Goal: Task Accomplishment & Management: Use online tool/utility

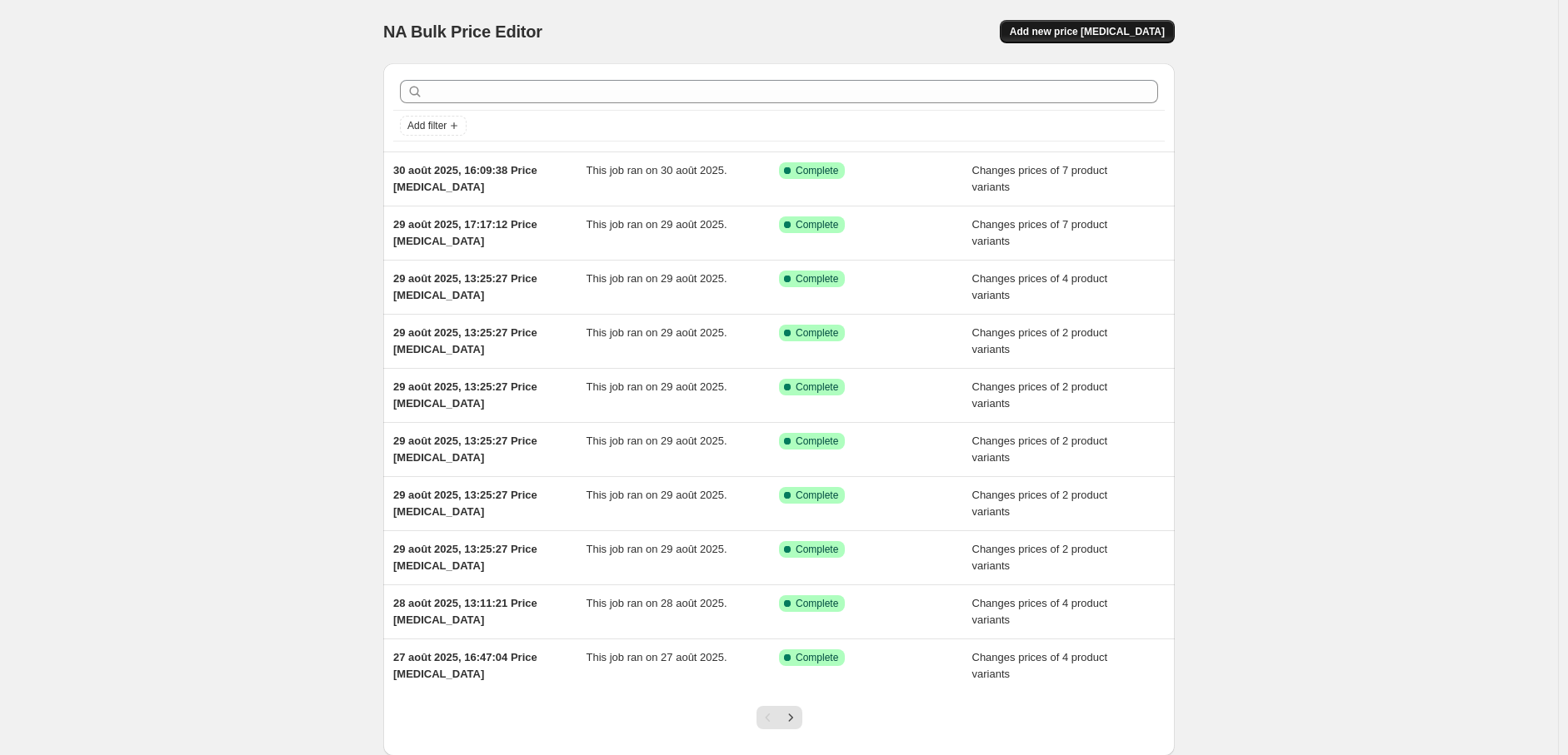
click at [1100, 28] on span "Add new price [MEDICAL_DATA]" at bounding box center [1087, 32] width 155 height 13
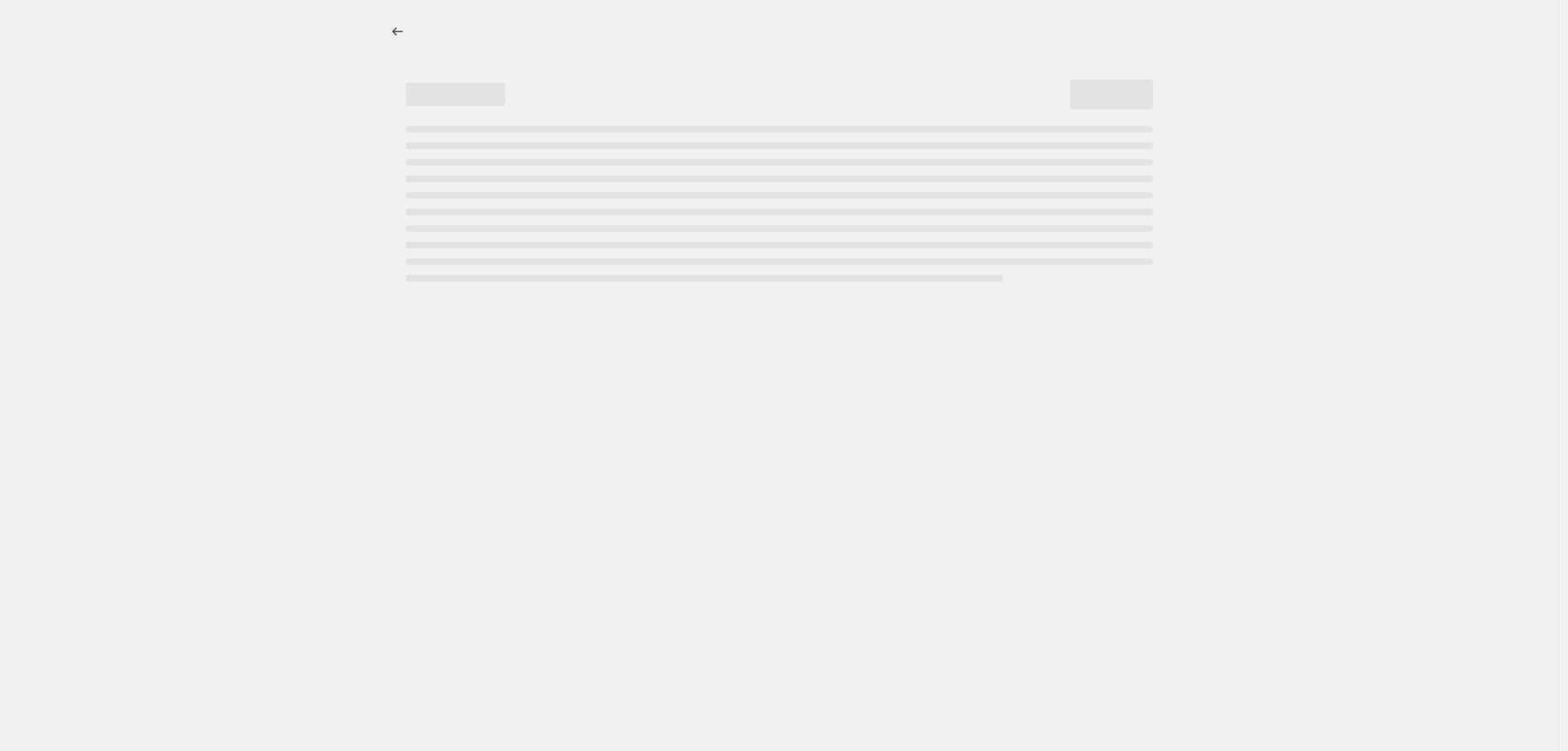
select select "percentage"
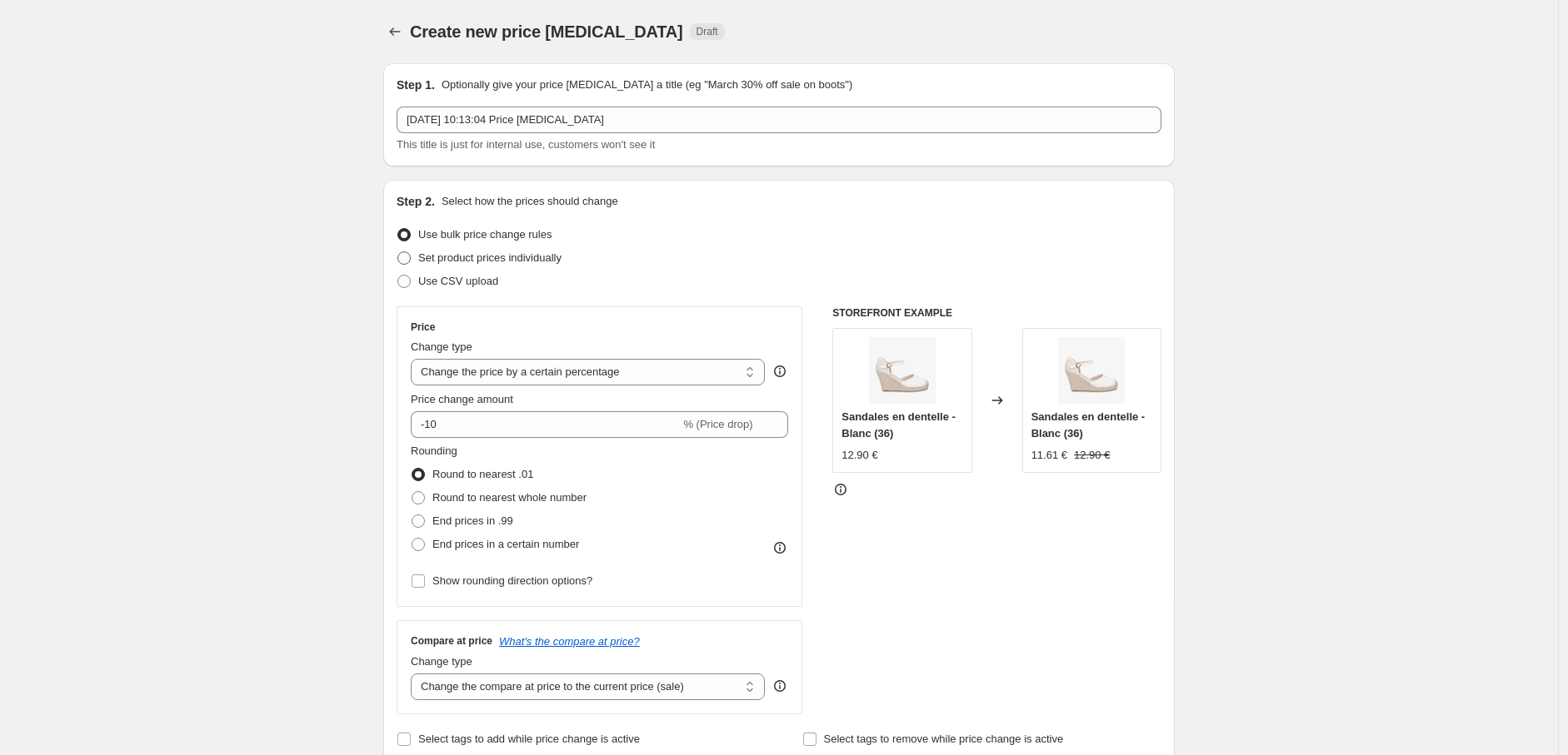
click at [410, 258] on span at bounding box center [404, 258] width 13 height 13
click at [398, 252] on input "Set product prices individually" at bounding box center [397, 251] width 1 height 1
radio input "true"
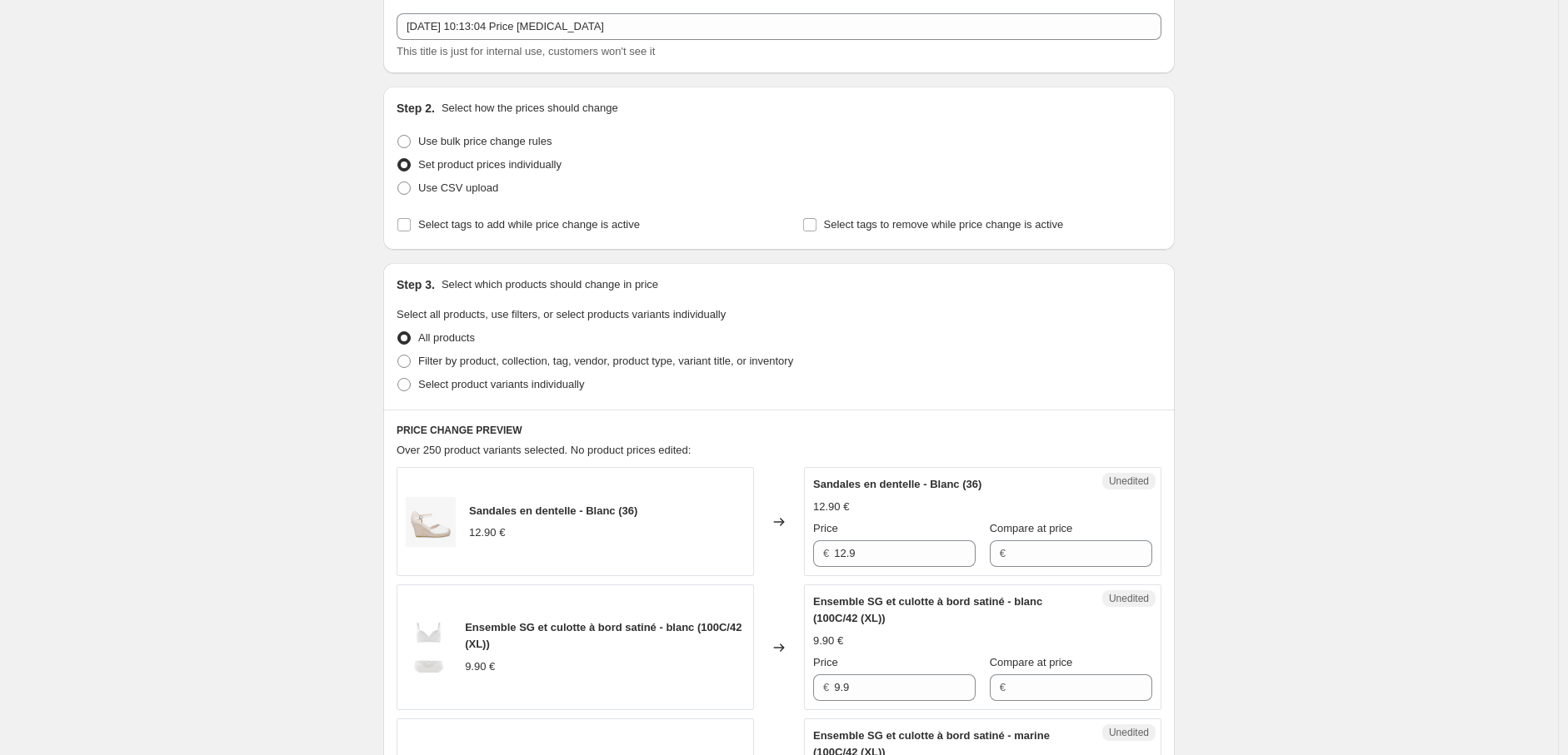
scroll to position [278, 0]
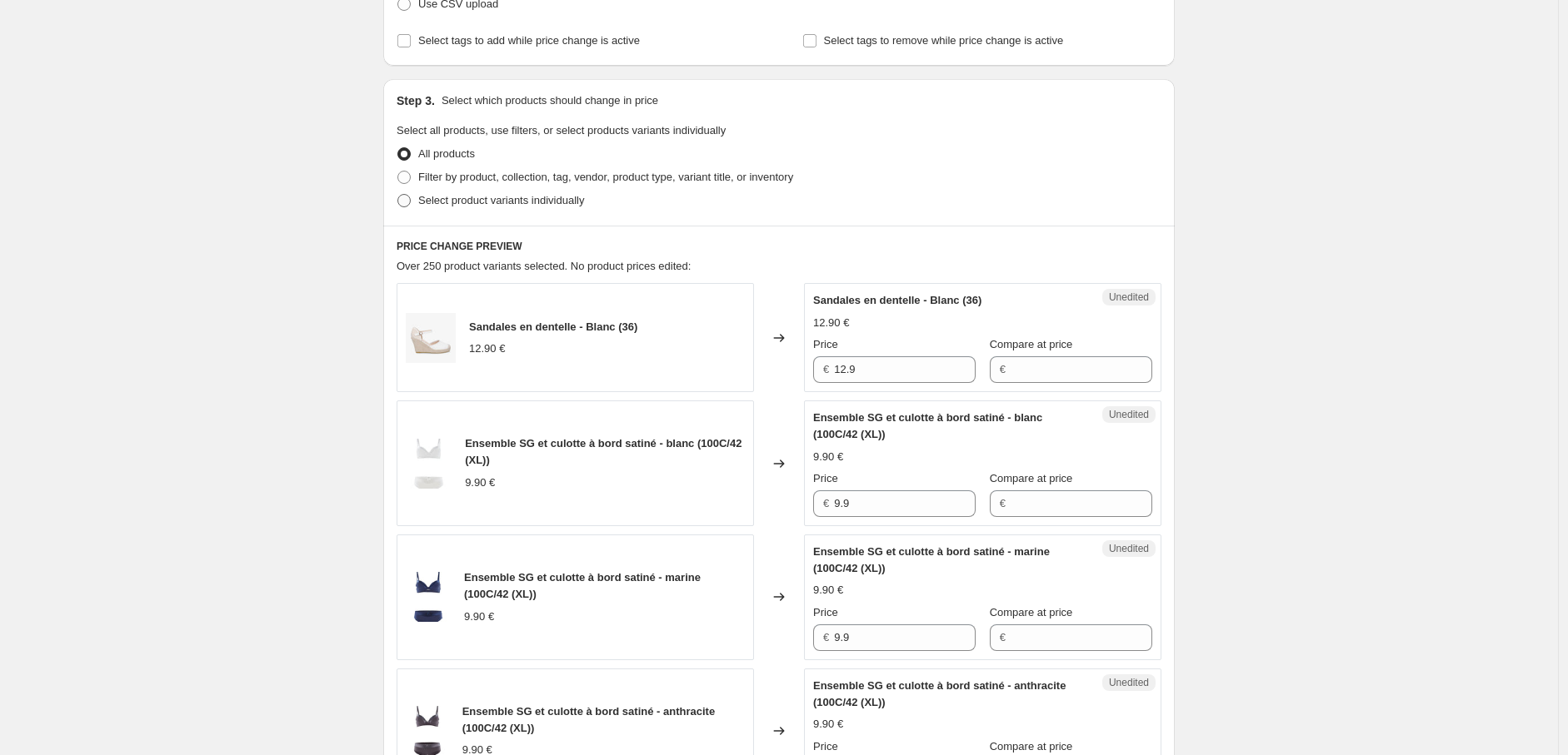
click at [409, 200] on span at bounding box center [404, 201] width 13 height 13
click at [398, 195] on input "Select product variants individually" at bounding box center [397, 194] width 1 height 1
radio input "true"
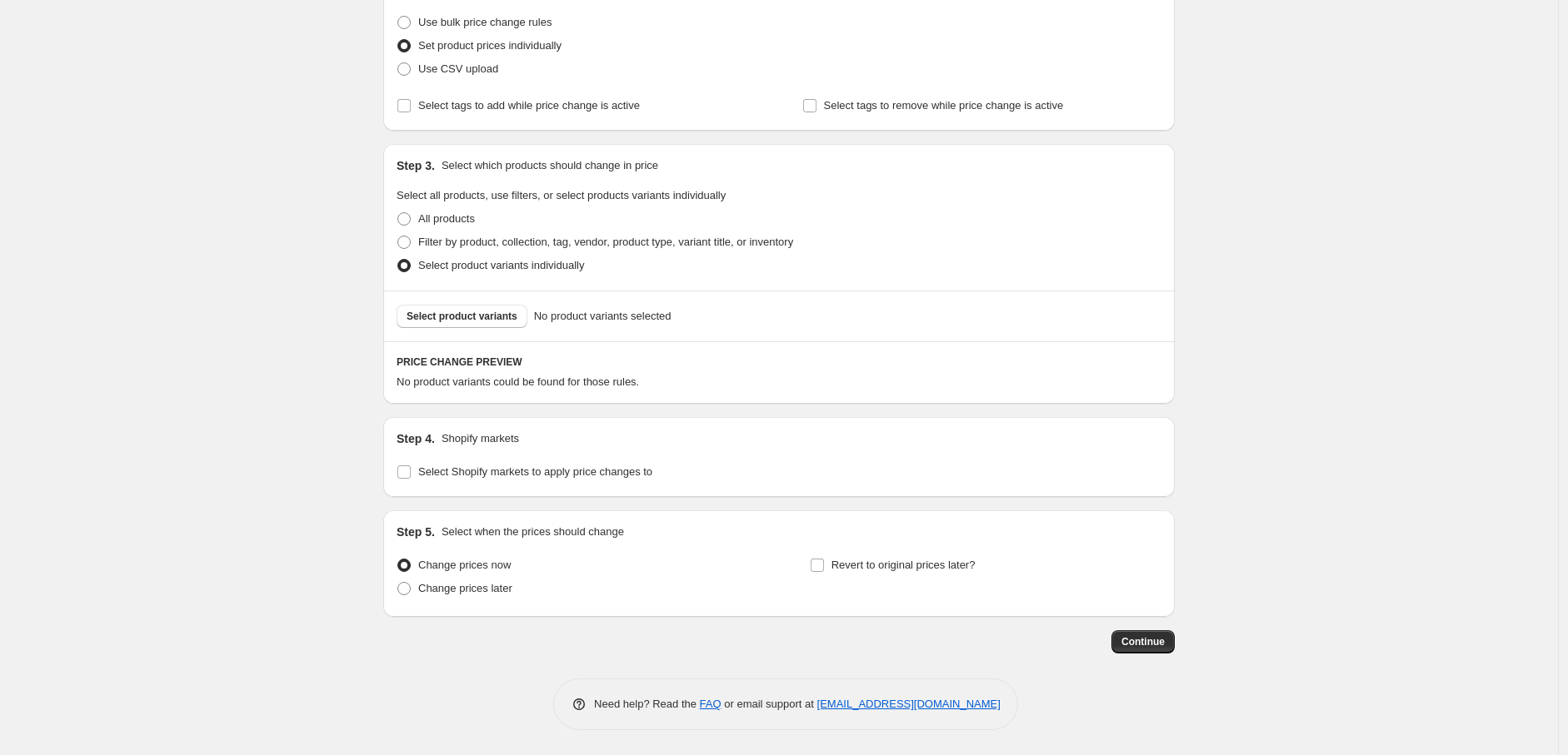
scroll to position [211, 0]
click at [472, 308] on button "Select product variants" at bounding box center [462, 317] width 131 height 23
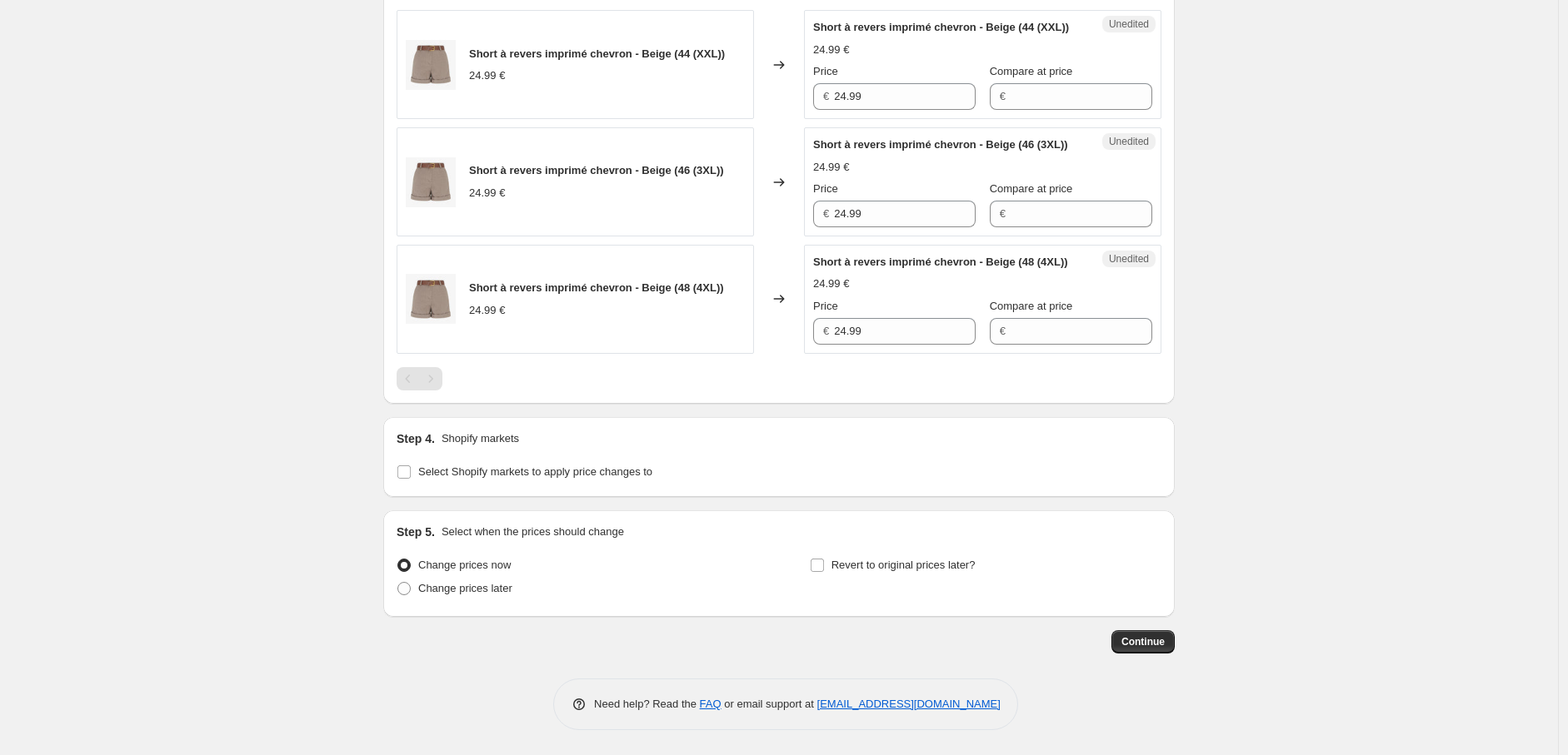
scroll to position [650, 0]
click at [410, 471] on input "Select Shopify markets to apply price changes to" at bounding box center [404, 472] width 13 height 13
checkbox input "true"
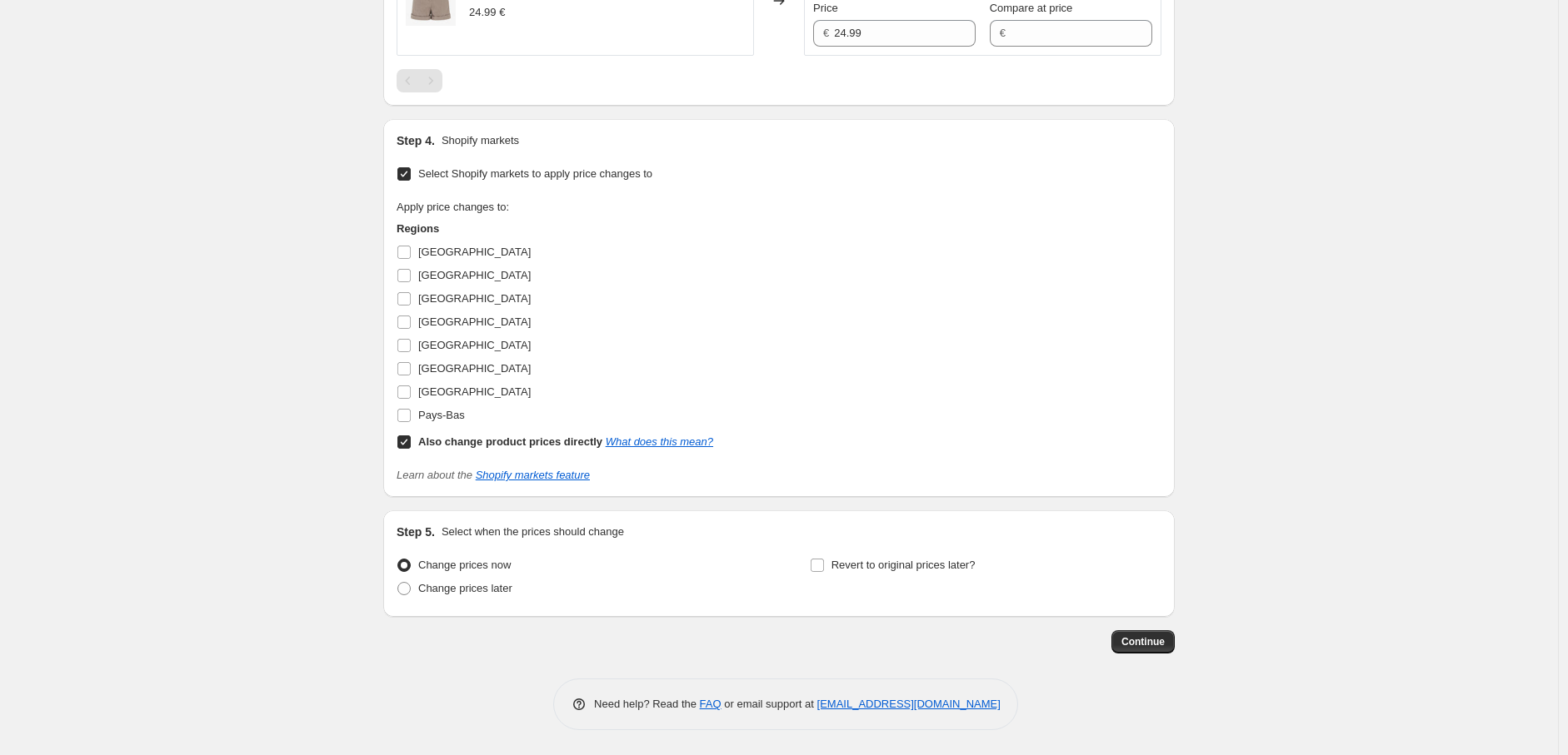
scroll to position [949, 0]
click at [409, 445] on input "Also change product prices directly What does this mean?" at bounding box center [404, 442] width 13 height 13
checkbox input "false"
click at [409, 252] on input "[GEOGRAPHIC_DATA]" at bounding box center [404, 252] width 13 height 13
checkbox input "true"
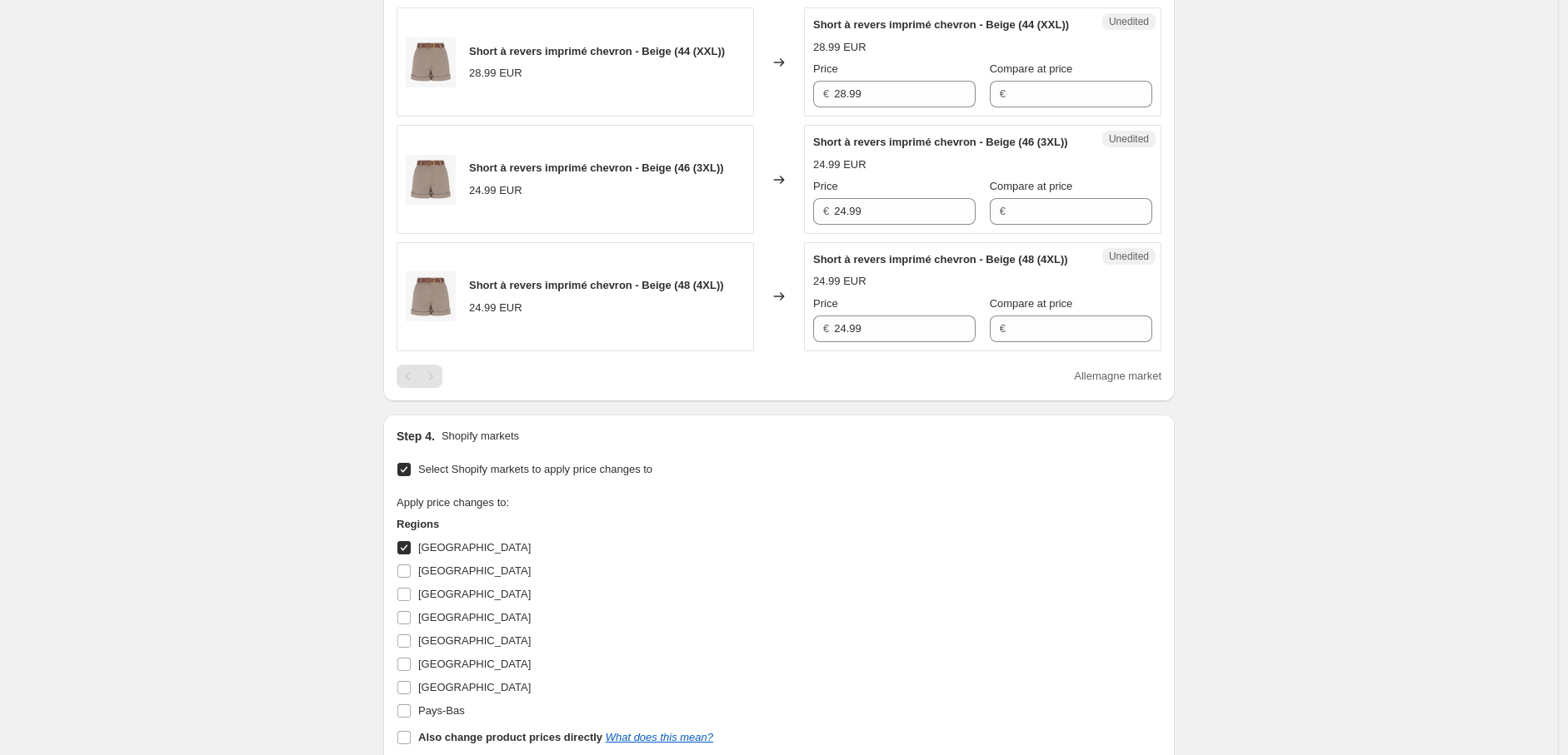
scroll to position [578, 0]
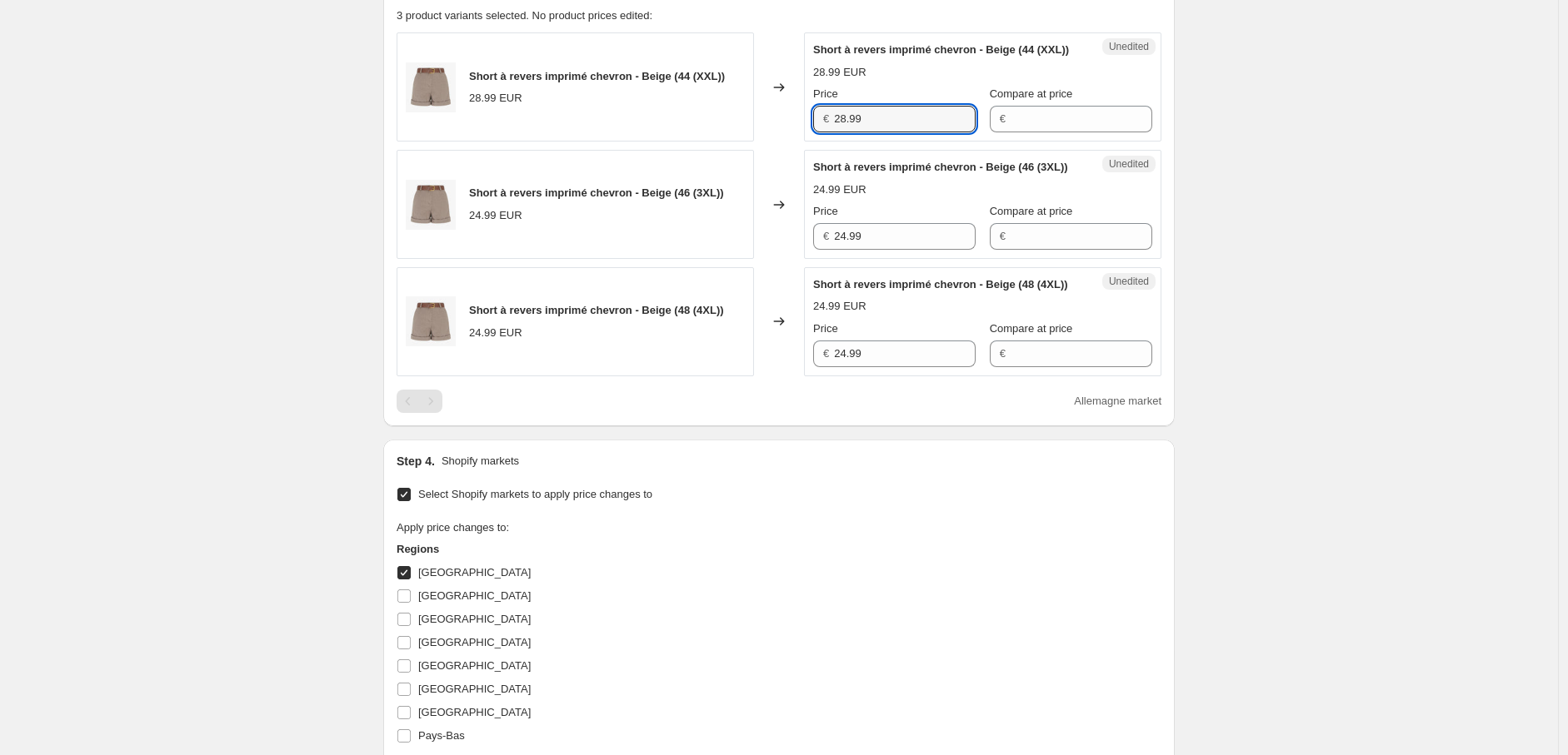
click at [779, 132] on div "Short à revers imprimé chevron - Beige (44 (XXL)) 28.99 EUR Changed to Unedited…" at bounding box center [779, 87] width 765 height 109
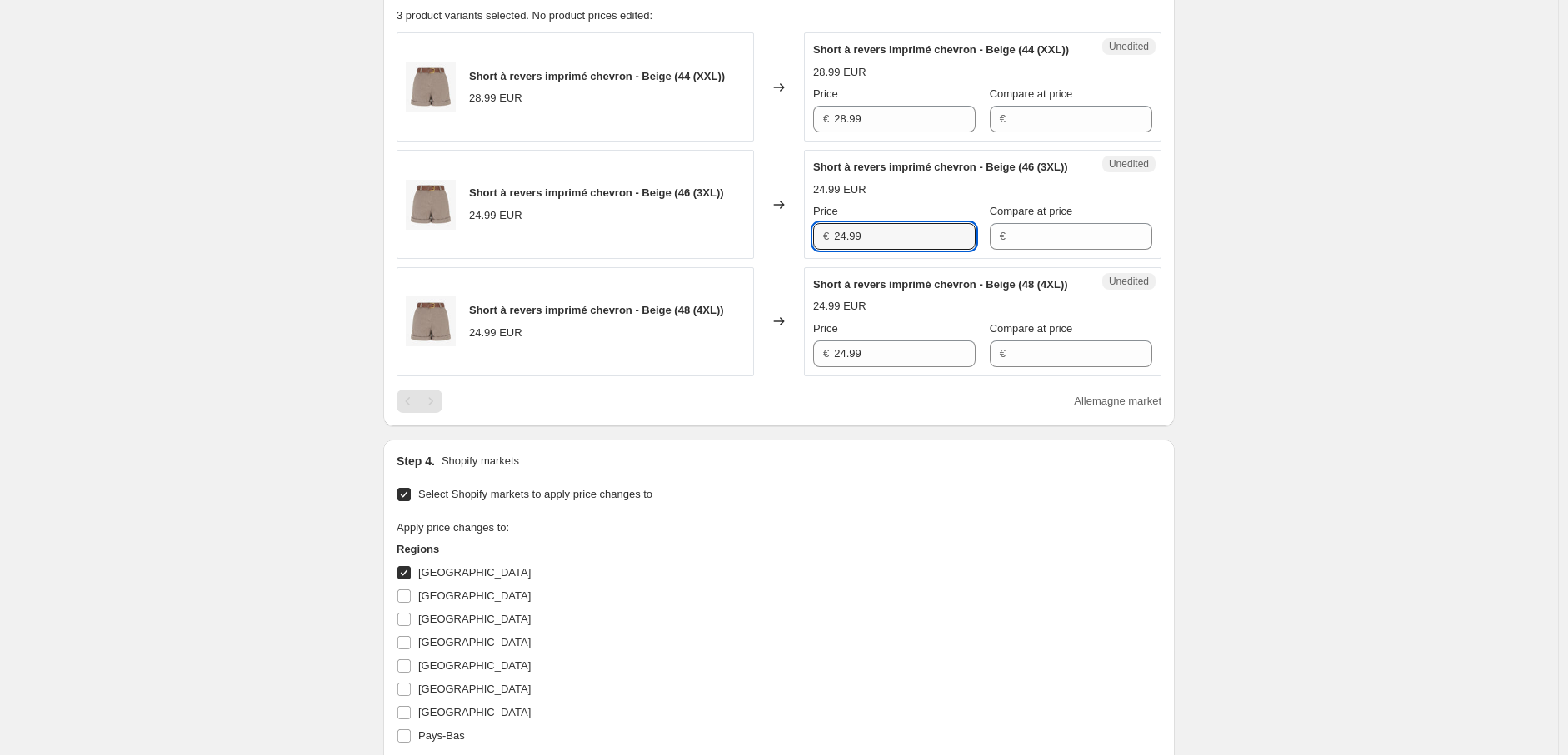
drag, startPoint x: 870, startPoint y: 266, endPoint x: 788, endPoint y: 267, distance: 82.0
click at [786, 259] on div "Short à revers imprimé chevron - Beige (46 (3XL)) 24.99 EUR Changed to Unedited…" at bounding box center [779, 204] width 765 height 109
paste input "8"
type input "28.99"
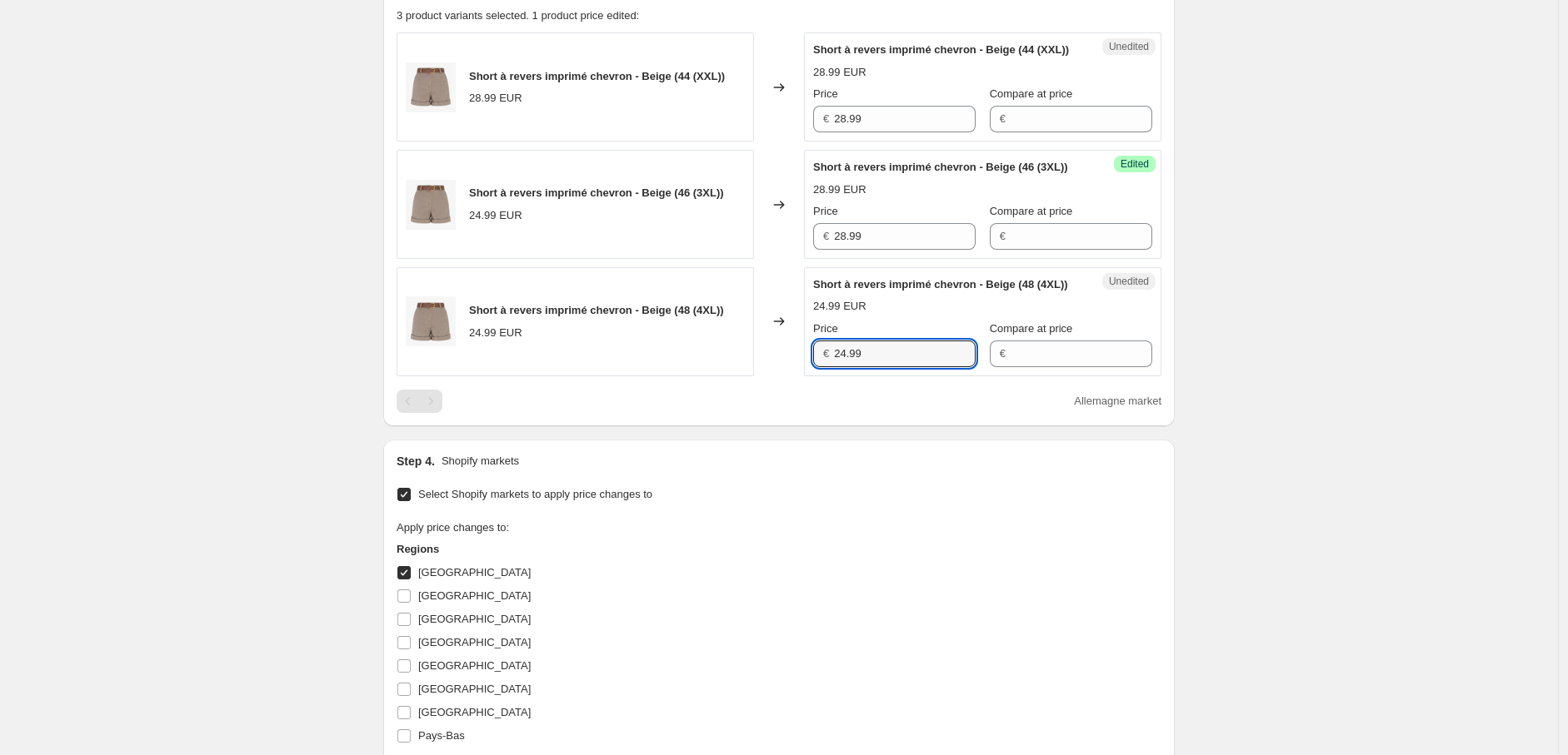
drag, startPoint x: 884, startPoint y: 404, endPoint x: 765, endPoint y: 403, distance: 119.0
click at [765, 377] on div "Short à revers imprimé chevron - Beige (48 (4XL)) 24.99 EUR Changed to Unedited…" at bounding box center [779, 321] width 765 height 109
paste input "8"
type input "28.99"
click at [828, 570] on div "Apply price changes to: Regions [GEOGRAPHIC_DATA] [GEOGRAPHIC_DATA] [GEOGRAPHIC…" at bounding box center [779, 647] width 765 height 255
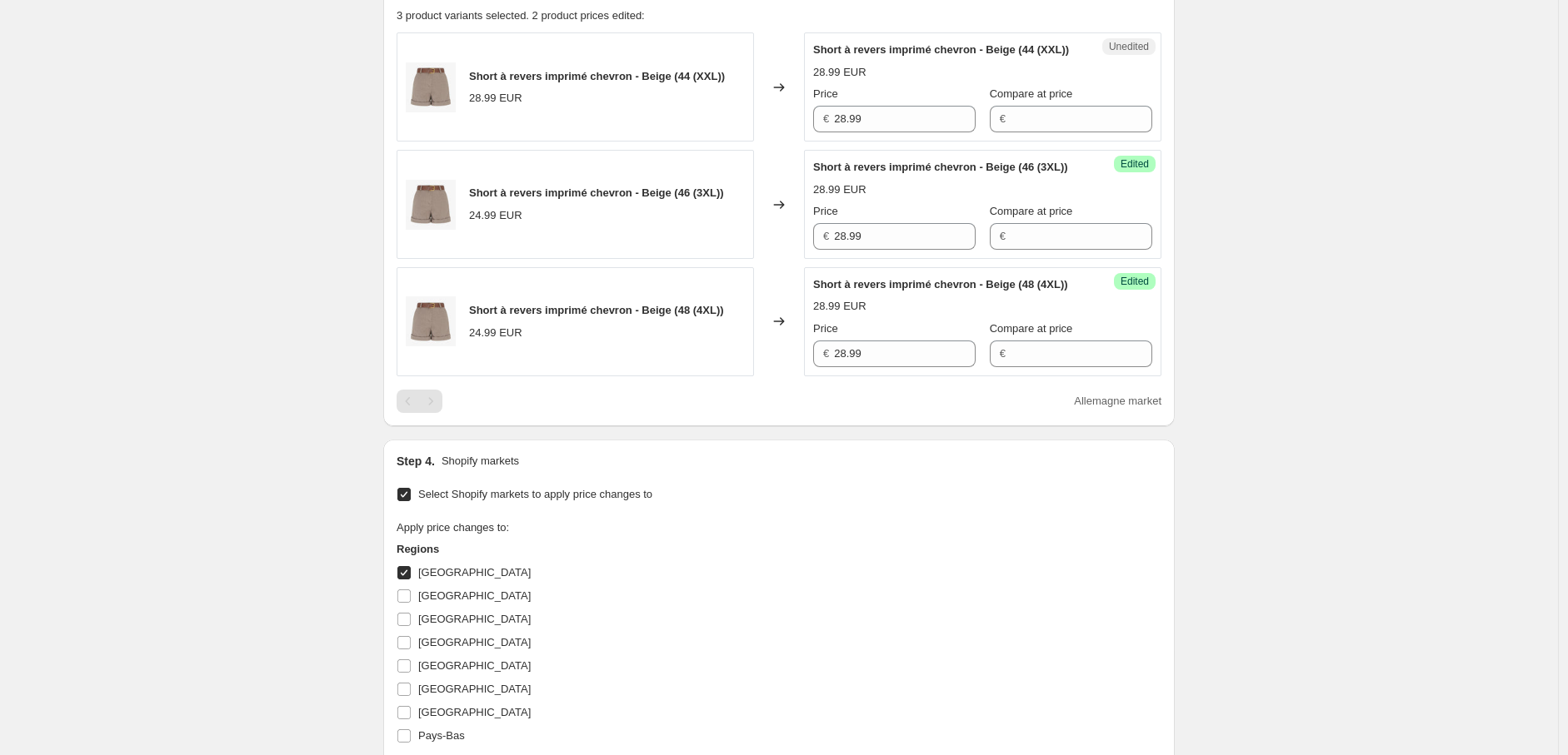
scroll to position [763, 0]
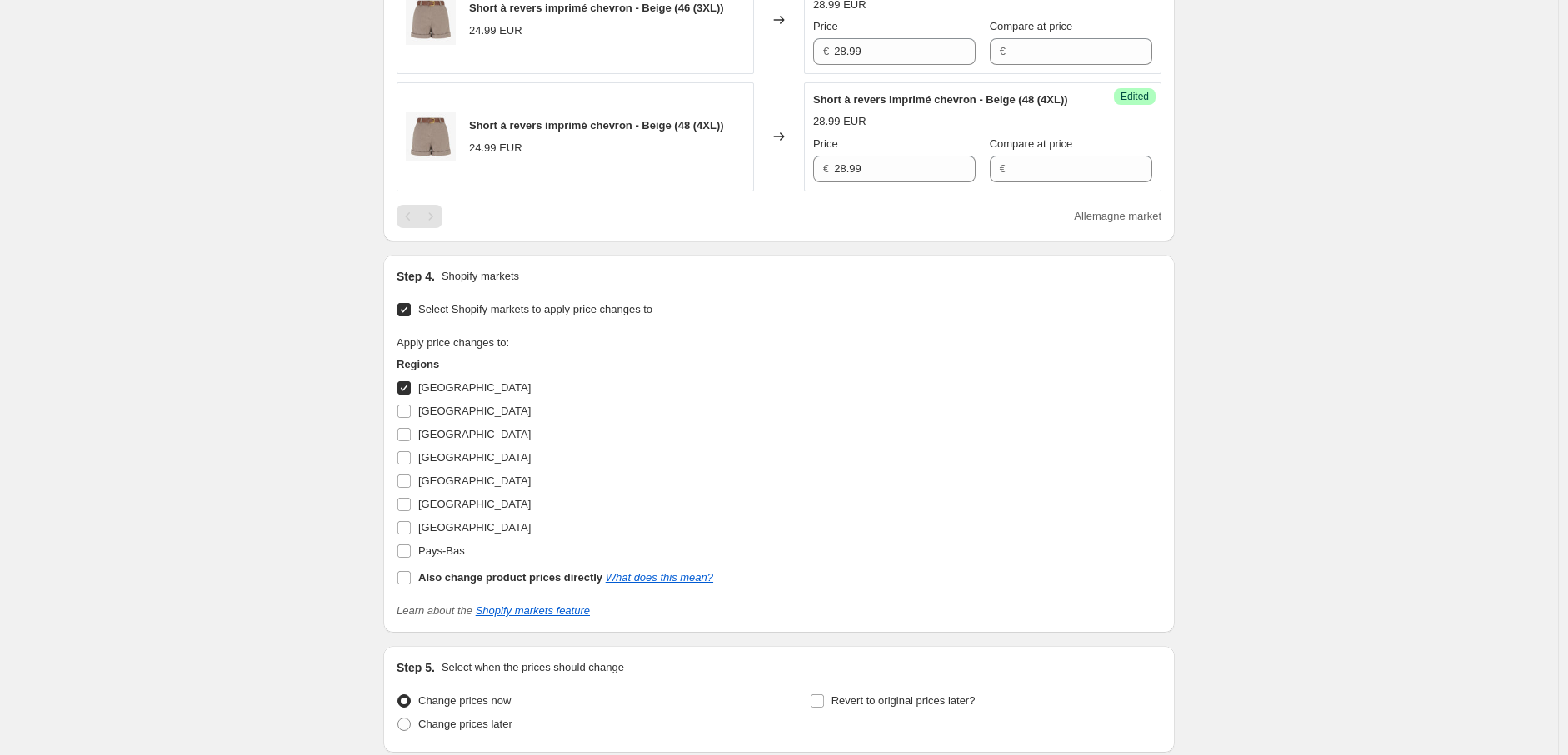
click at [410, 394] on input "[GEOGRAPHIC_DATA]" at bounding box center [404, 388] width 13 height 13
checkbox input "false"
click at [410, 418] on input "[GEOGRAPHIC_DATA]" at bounding box center [404, 411] width 13 height 13
checkbox input "true"
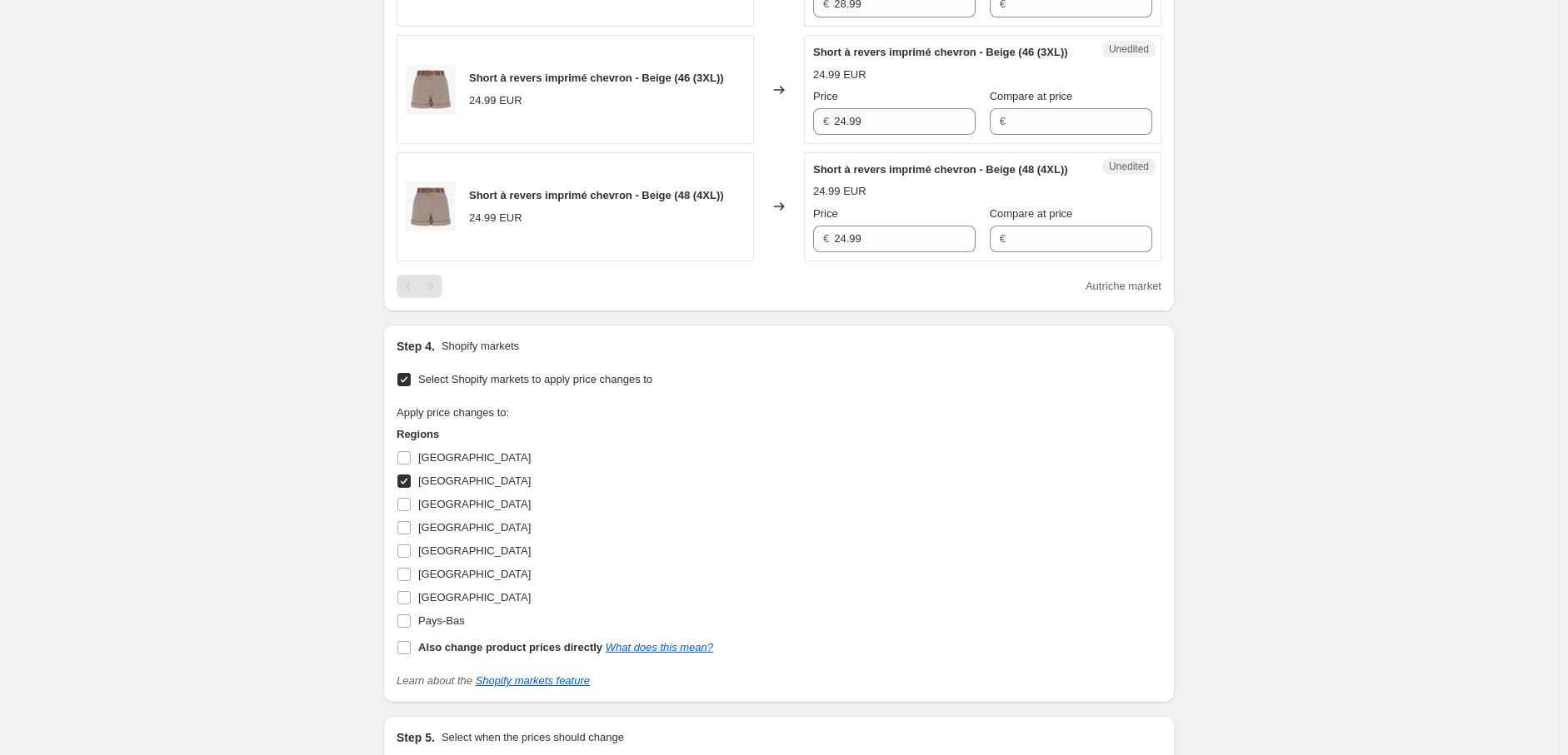
scroll to position [578, 0]
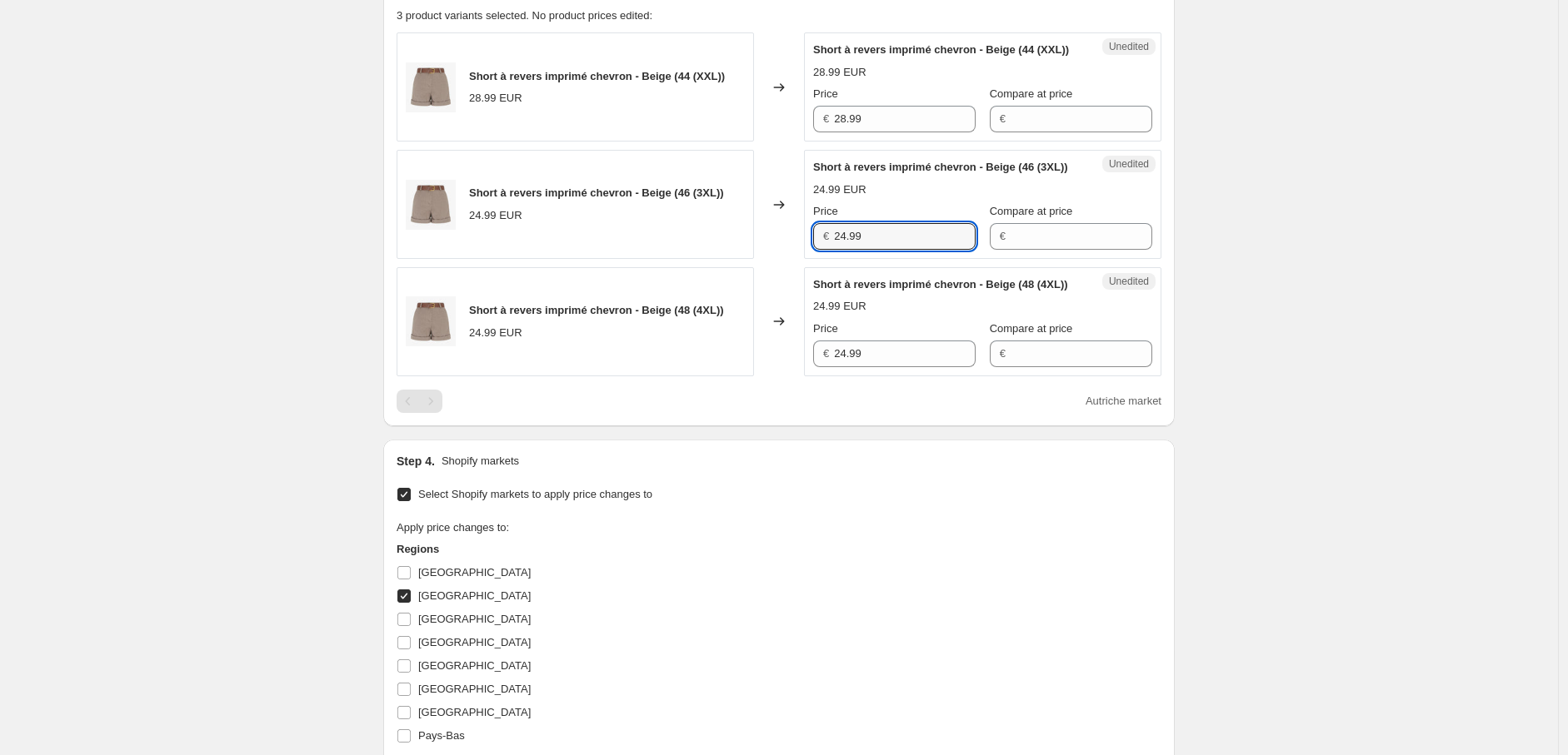
drag, startPoint x: 876, startPoint y: 266, endPoint x: 758, endPoint y: 260, distance: 118.2
click at [758, 259] on div "Short à revers imprimé chevron - Beige (46 (3XL)) 24.99 EUR Changed to Unedited…" at bounding box center [779, 204] width 765 height 109
paste input "8"
type input "28.99"
click at [804, 377] on div "Short à revers imprimé chevron - Beige (48 (4XL)) 24.99 EUR Changed to Unedited…" at bounding box center [779, 321] width 765 height 109
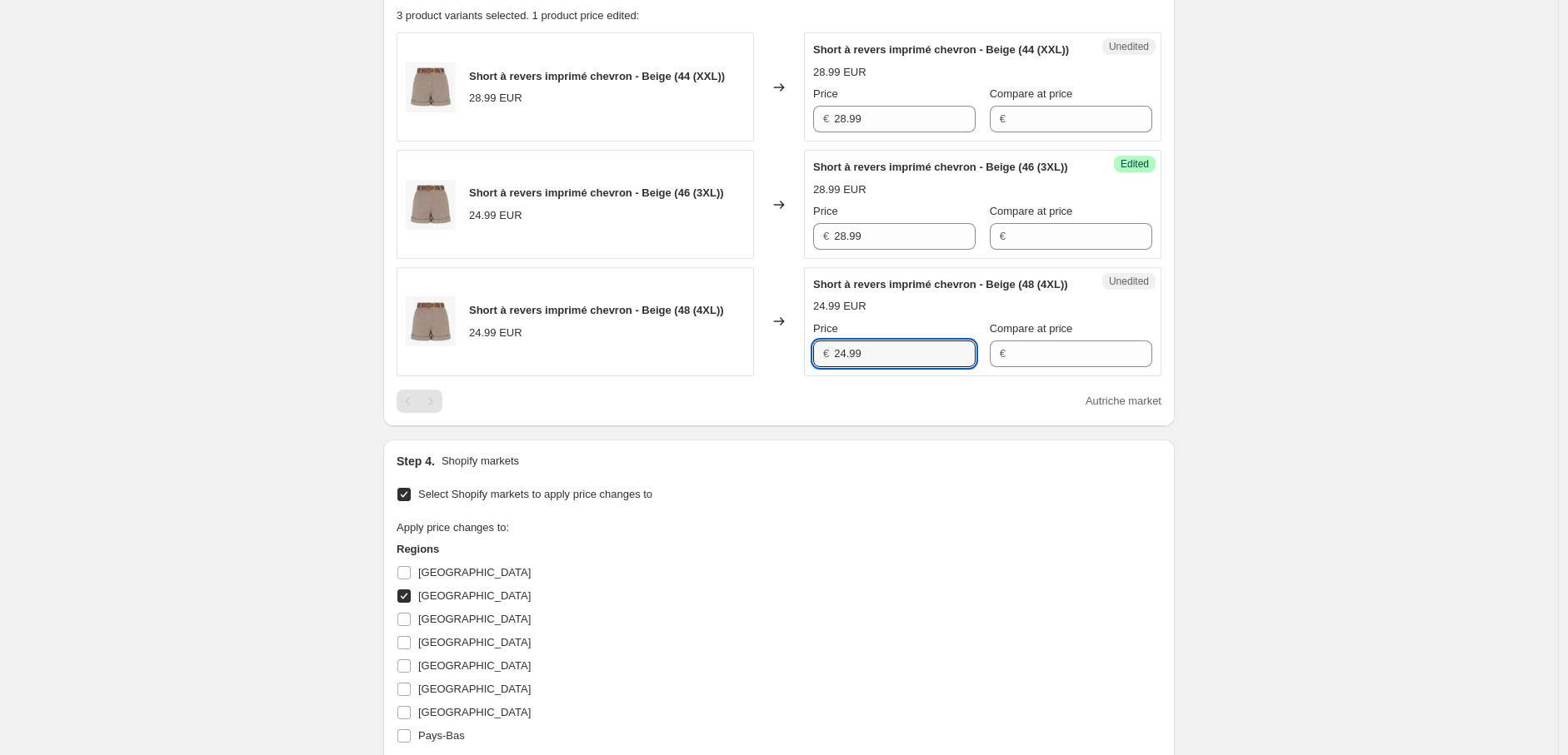
paste input "8"
type input "28.99"
click at [870, 532] on div "Step 4. Shopify markets Select Shopify markets to apply price changes to Apply …" at bounding box center [779, 629] width 765 height 351
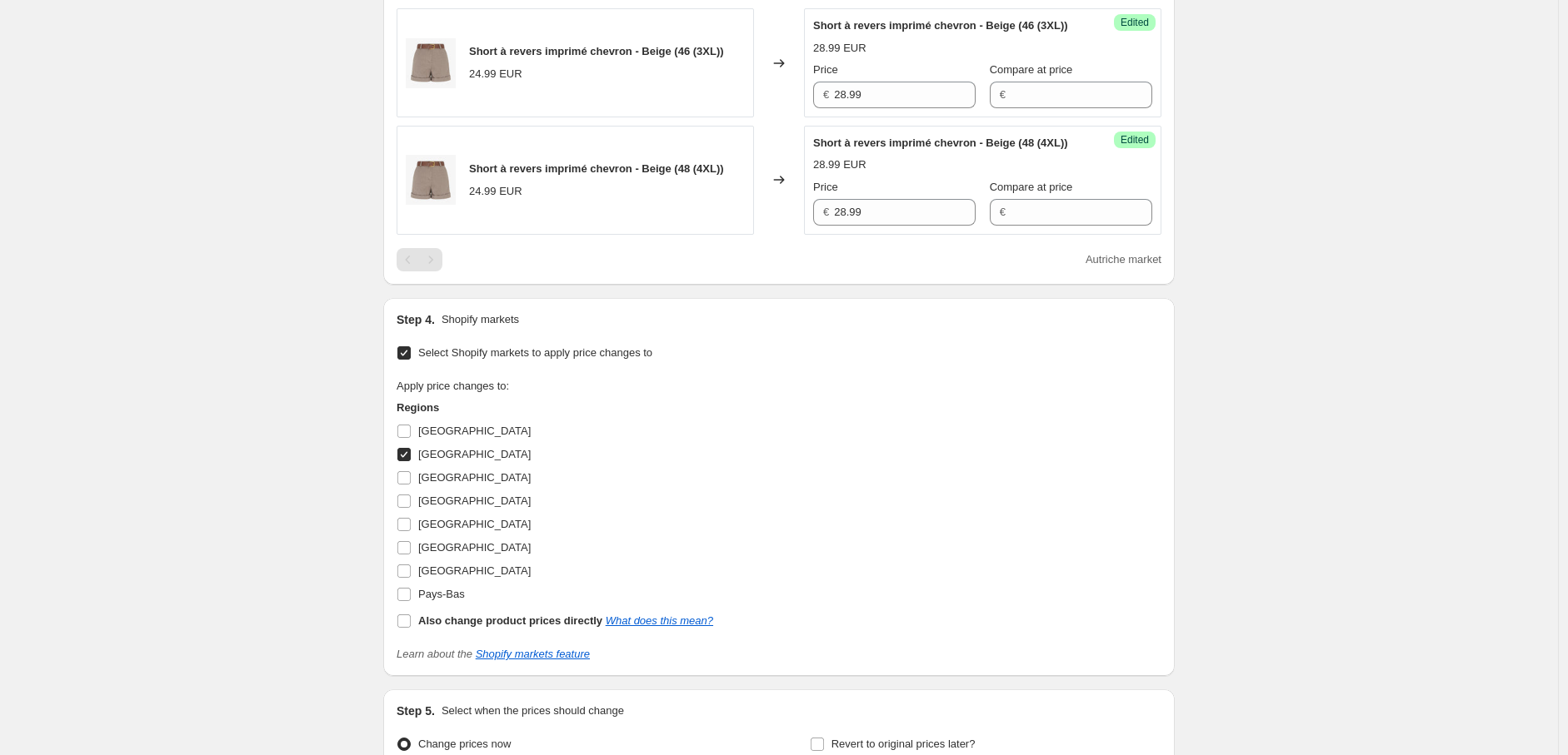
scroll to position [949, 0]
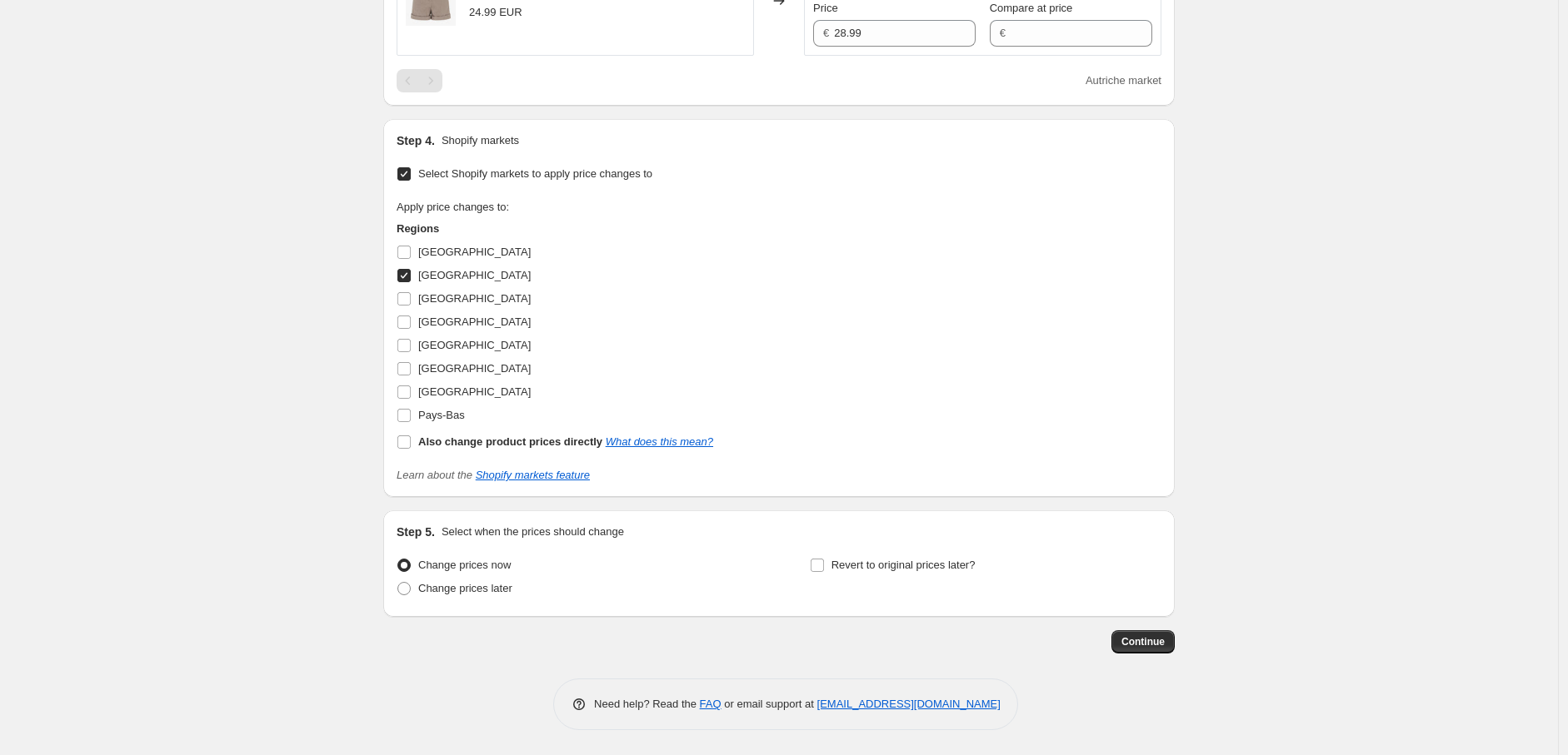
click at [411, 278] on span at bounding box center [404, 276] width 15 height 15
click at [409, 275] on input "[GEOGRAPHIC_DATA]" at bounding box center [404, 276] width 13 height 13
checkbox input "false"
click at [407, 417] on input "Pays-Bas" at bounding box center [404, 416] width 13 height 13
checkbox input "true"
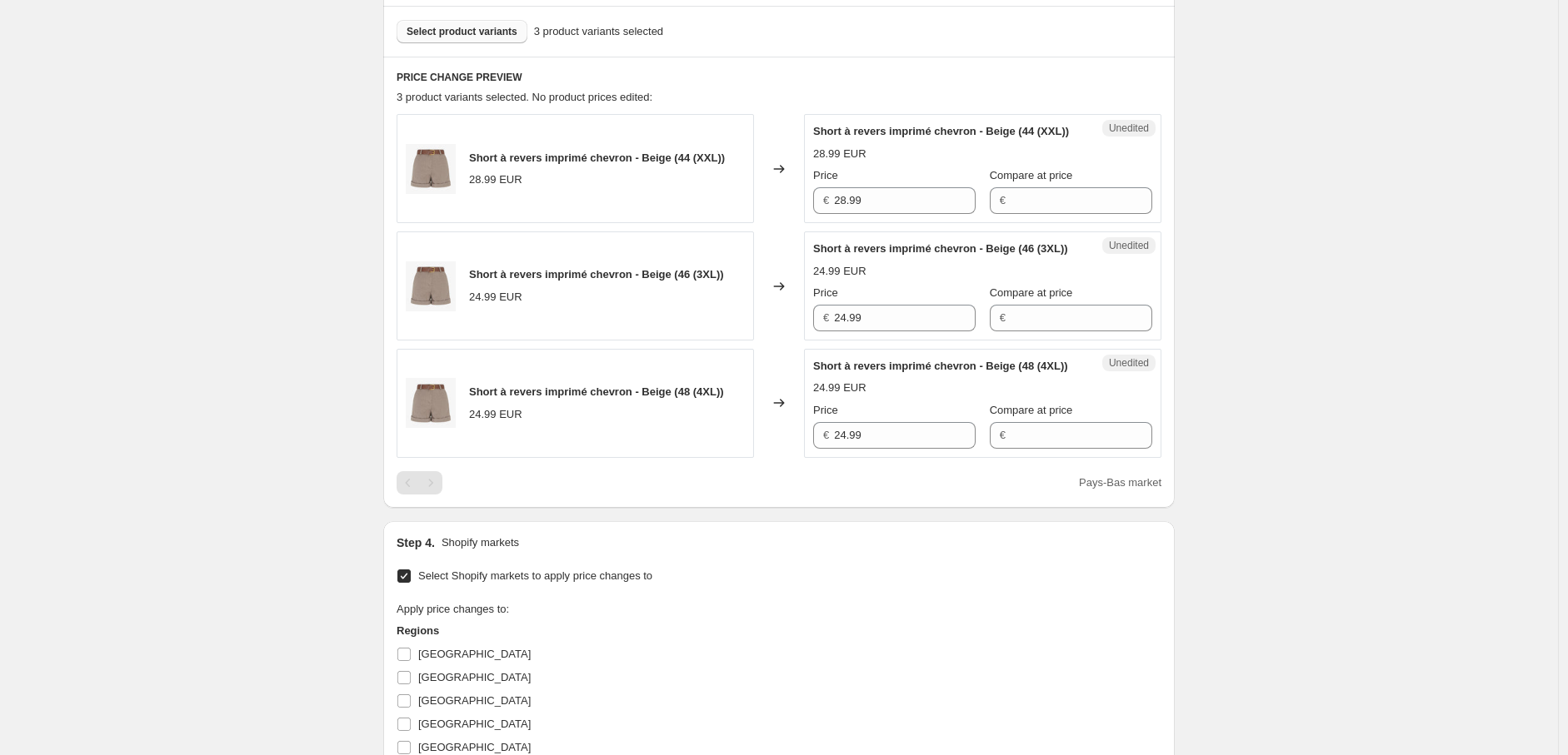
scroll to position [486, 0]
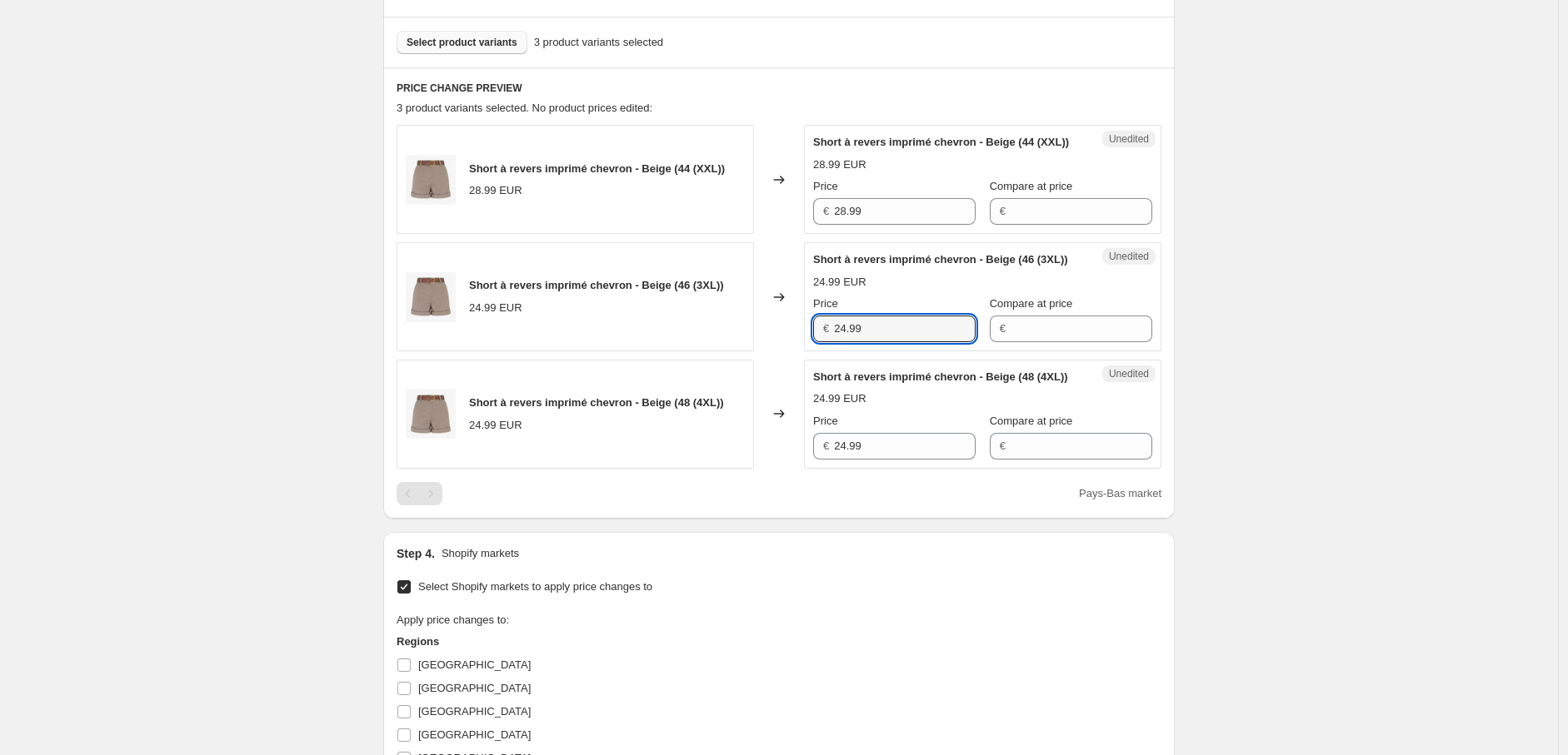
drag, startPoint x: 876, startPoint y: 356, endPoint x: 732, endPoint y: 372, distance: 144.9
click at [722, 351] on div "Short à revers imprimé chevron - Beige (46 (3XL)) 24.99 EUR Changed to Unedited…" at bounding box center [779, 296] width 765 height 109
paste input "8"
type input "28.99"
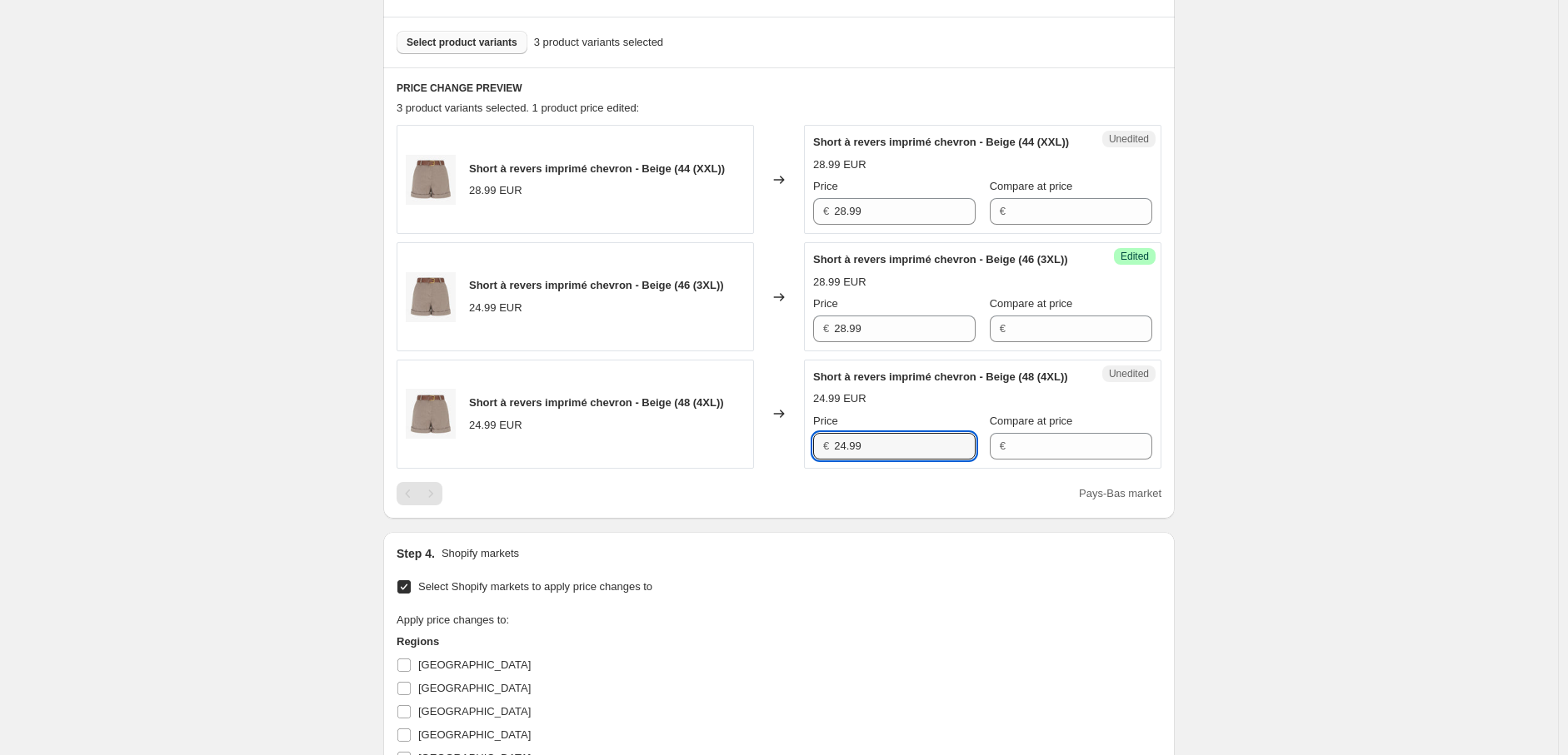
drag, startPoint x: 843, startPoint y: 501, endPoint x: 809, endPoint y: 500, distance: 34.0
click at [809, 469] on div "Unedited Short à revers imprimé chevron - Beige (48 (4XL)) 24.99 EUR Price € 24…" at bounding box center [983, 414] width 357 height 109
paste input "8"
type input "28.99"
click at [893, 647] on div "Select Shopify markets to apply price changes to Apply price changes to: Region…" at bounding box center [779, 736] width 765 height 321
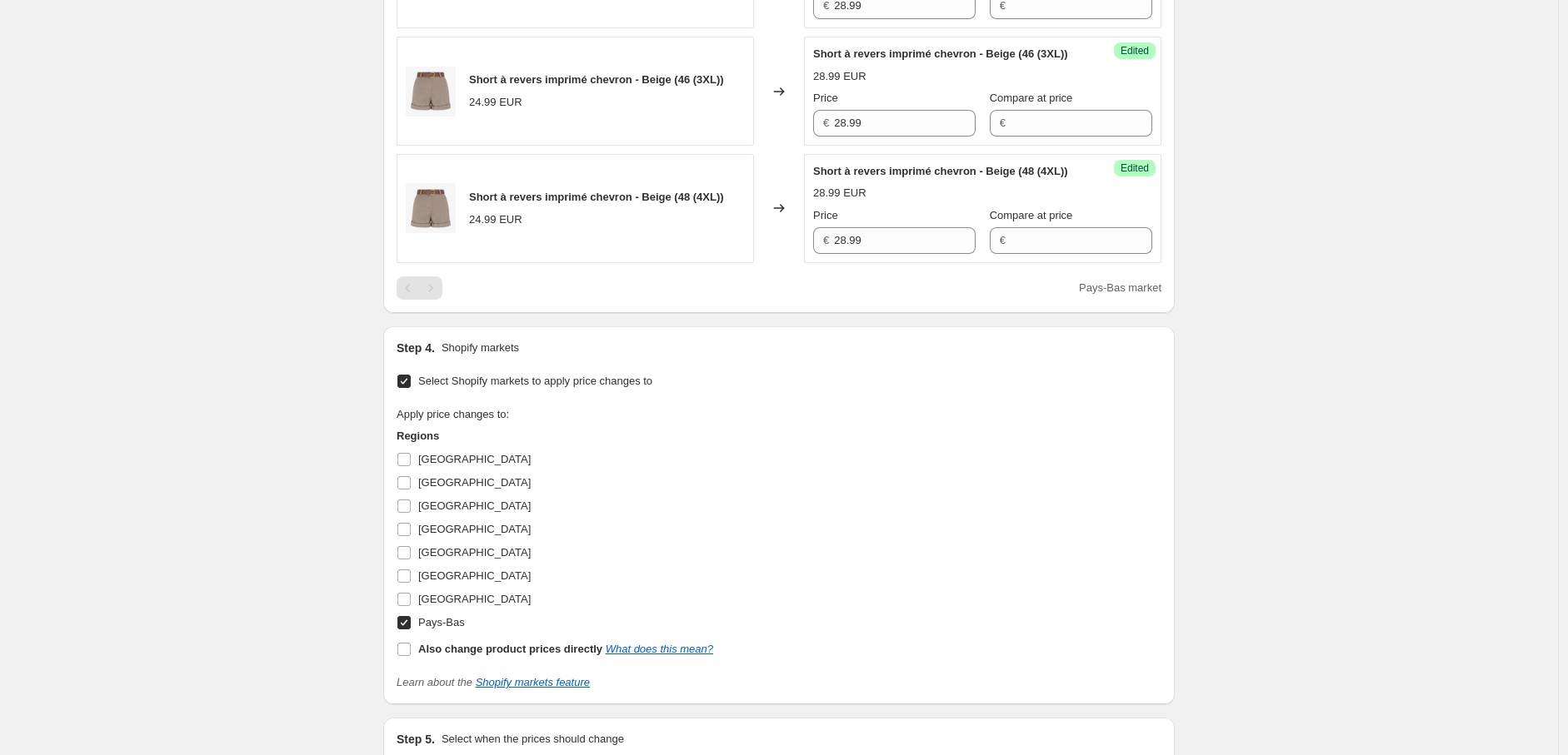
scroll to position [949, 0]
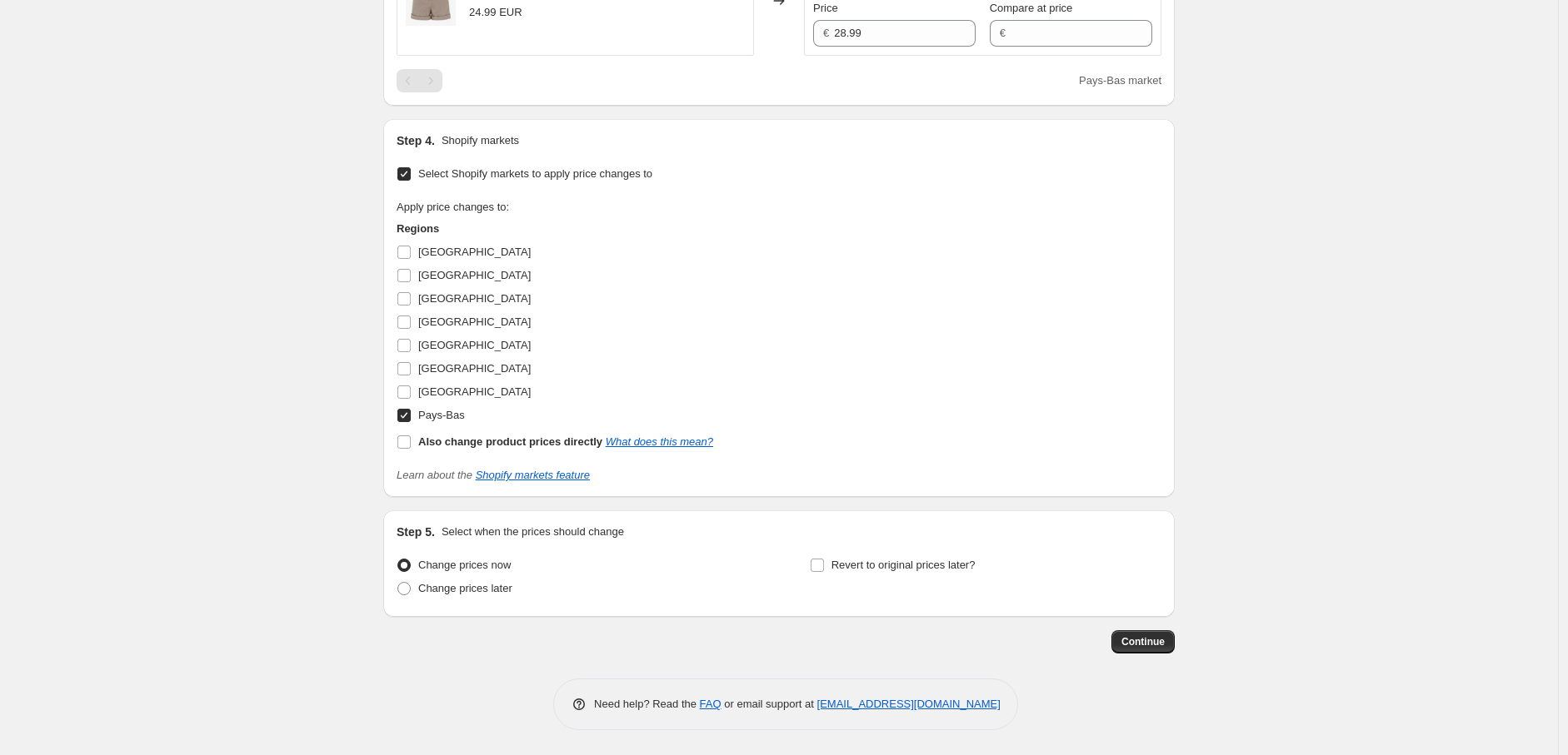
click at [409, 416] on input "Pays-Bas" at bounding box center [404, 416] width 13 height 13
checkbox input "false"
click at [410, 306] on span at bounding box center [404, 299] width 15 height 15
click at [410, 306] on input "[GEOGRAPHIC_DATA]" at bounding box center [404, 299] width 13 height 13
checkbox input "true"
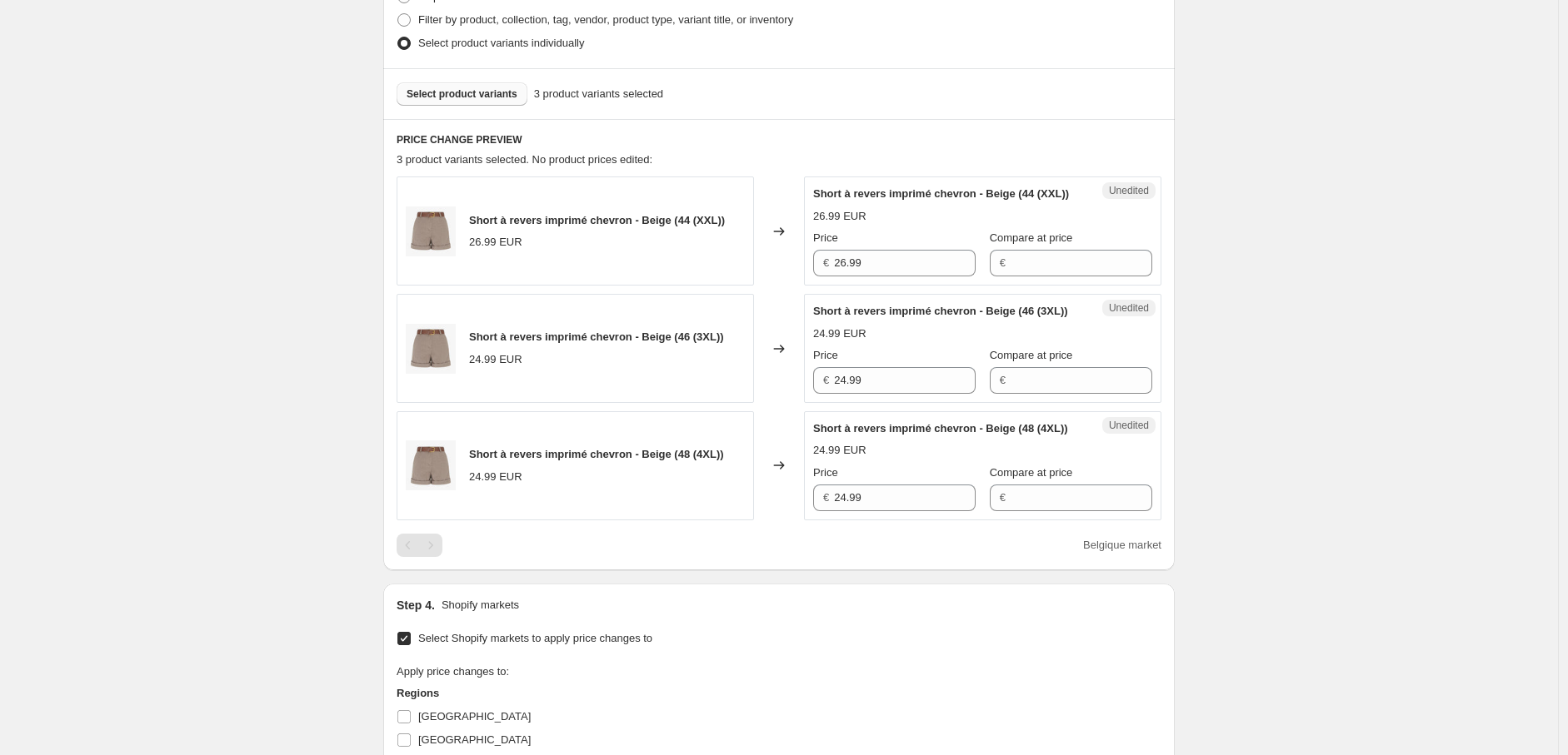
scroll to position [394, 0]
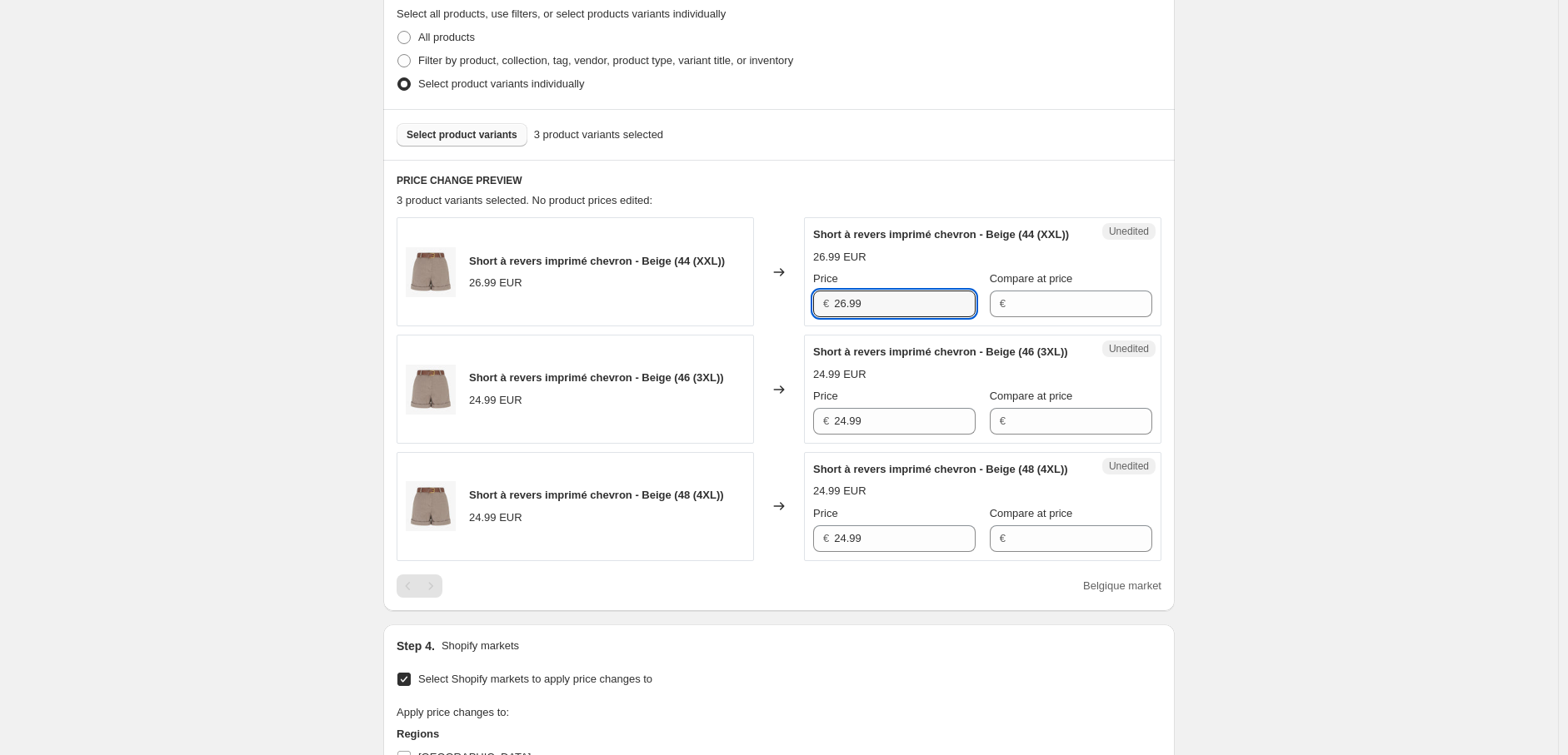
drag, startPoint x: 818, startPoint y: 320, endPoint x: 777, endPoint y: 313, distance: 41.6
click at [778, 313] on div "Short à revers imprimé chevron - Beige (44 (XXL)) 26.99 EUR Changed to Unedited…" at bounding box center [779, 272] width 765 height 109
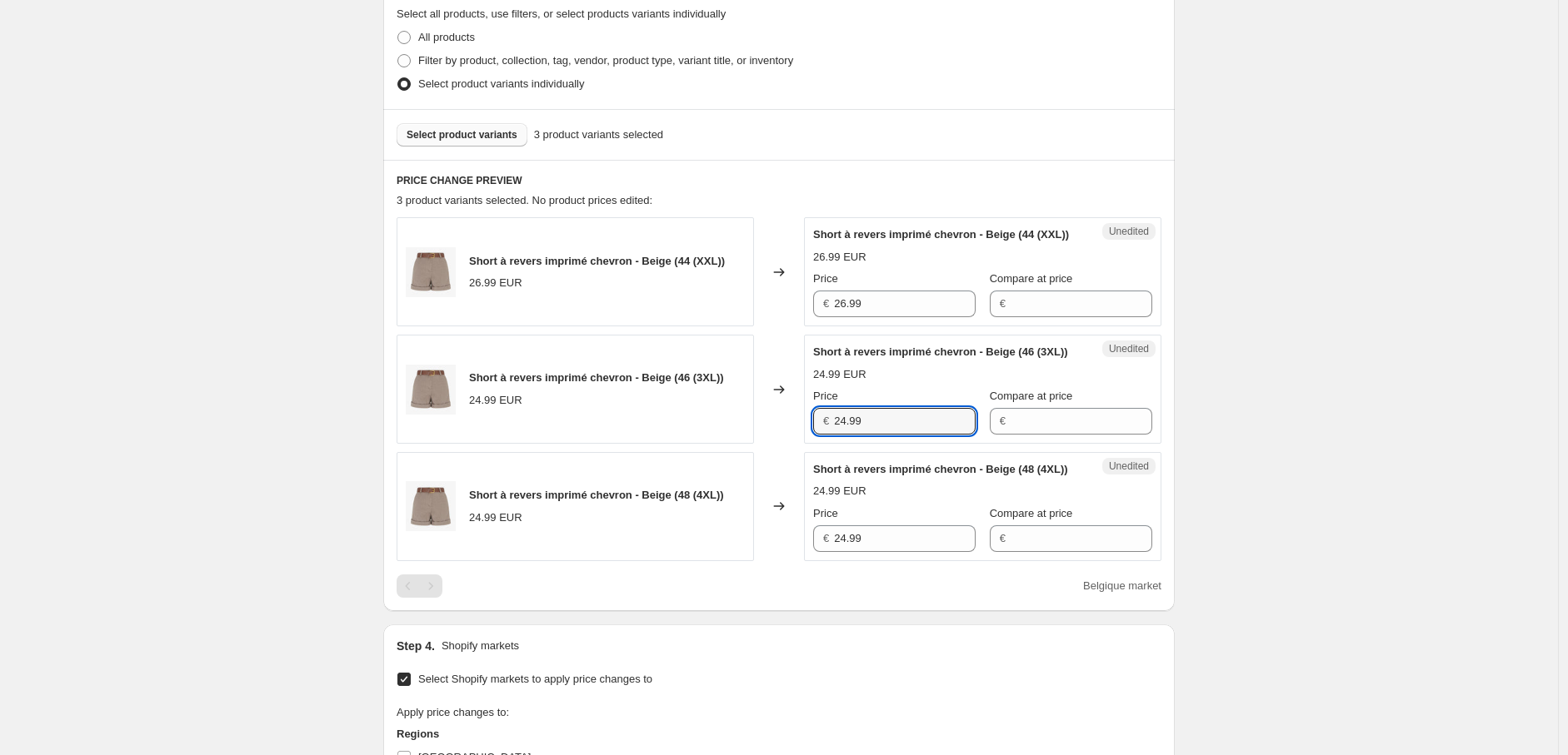
drag, startPoint x: 804, startPoint y: 458, endPoint x: 817, endPoint y: 521, distance: 64.3
click at [754, 444] on div "Short à revers imprimé chevron - Beige (46 (3XL)) 24.99 EUR Changed to Unedited…" at bounding box center [779, 389] width 765 height 109
paste input "6"
type input "26.99"
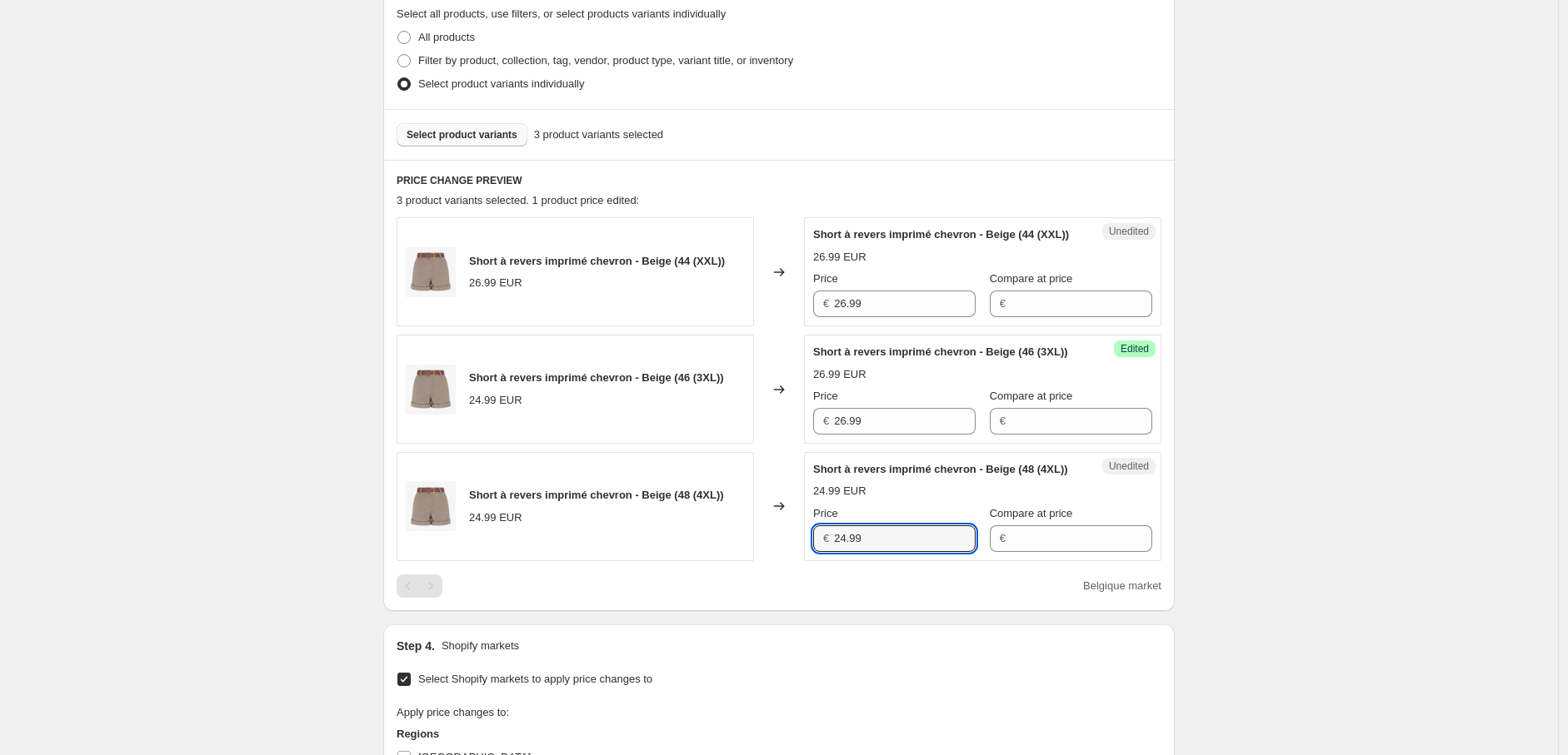
drag, startPoint x: 872, startPoint y: 589, endPoint x: 835, endPoint y: 664, distance: 83.6
click at [798, 562] on div "Short à revers imprimé chevron - Beige (48 (4XL)) 24.99 EUR Changed to Unedited…" at bounding box center [779, 506] width 765 height 109
paste input "6"
type input "26.99"
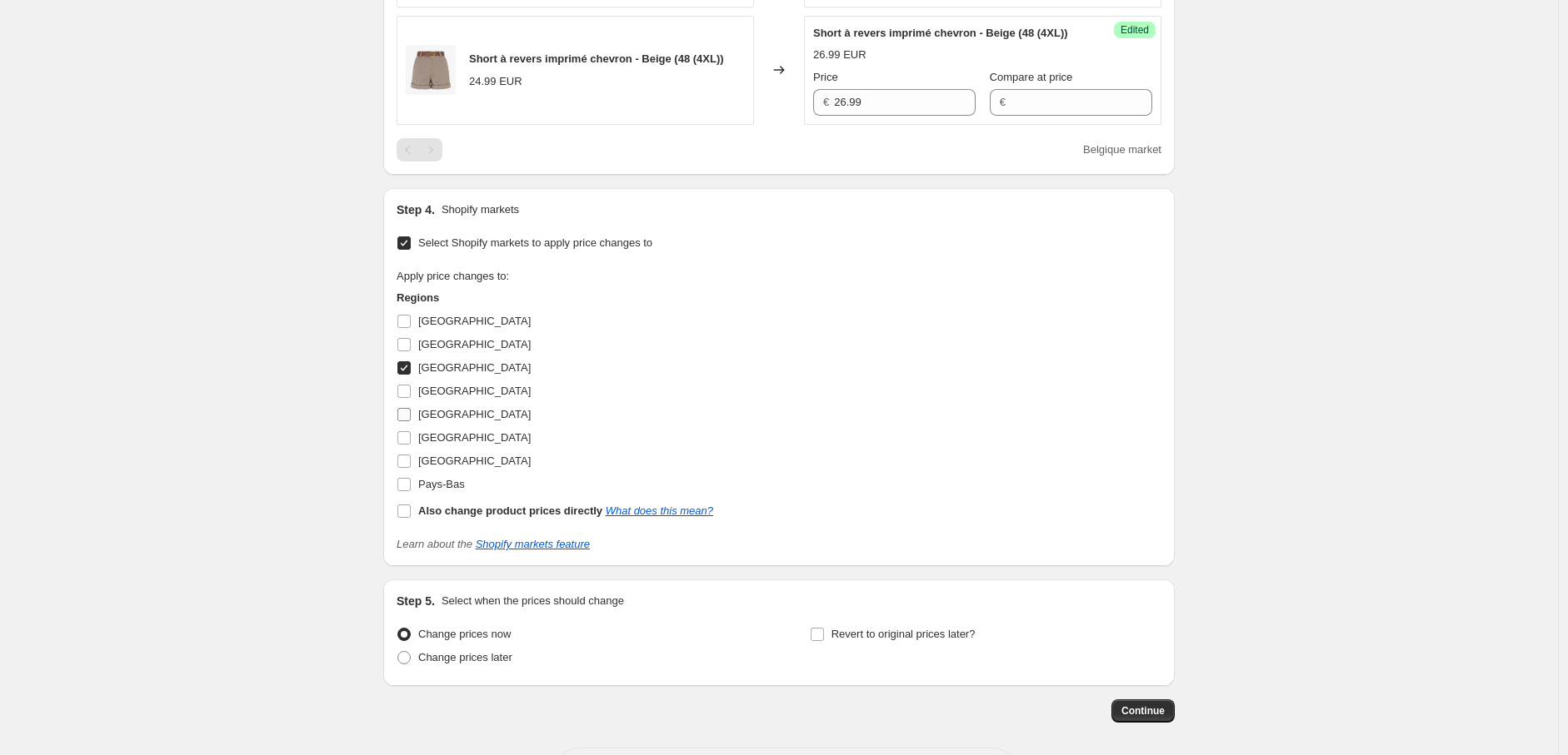
scroll to position [856, 0]
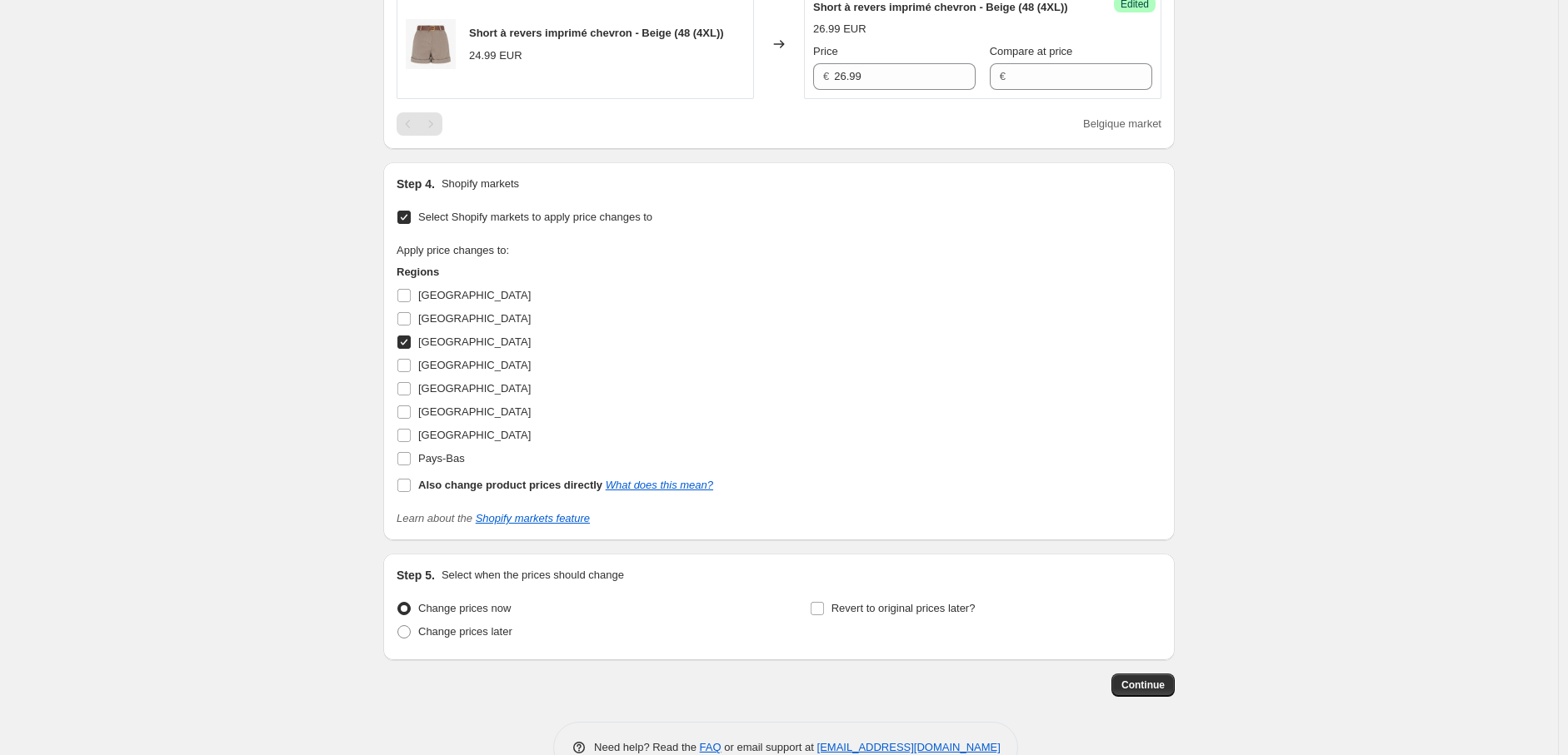
click at [407, 349] on input "[GEOGRAPHIC_DATA]" at bounding box center [404, 342] width 13 height 13
checkbox input "false"
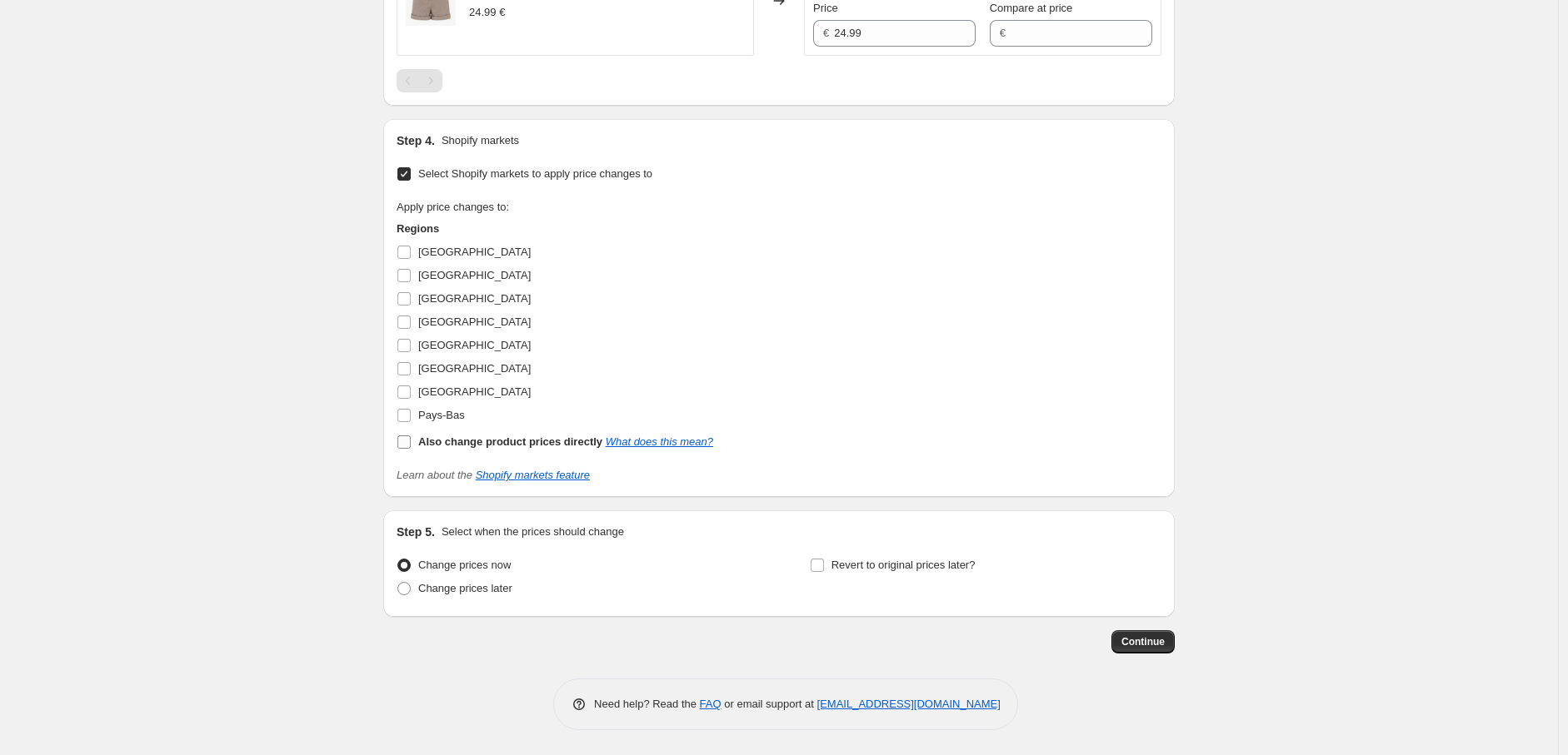
scroll to position [949, 0]
click at [410, 369] on input "[GEOGRAPHIC_DATA]" at bounding box center [404, 369] width 13 height 13
checkbox input "true"
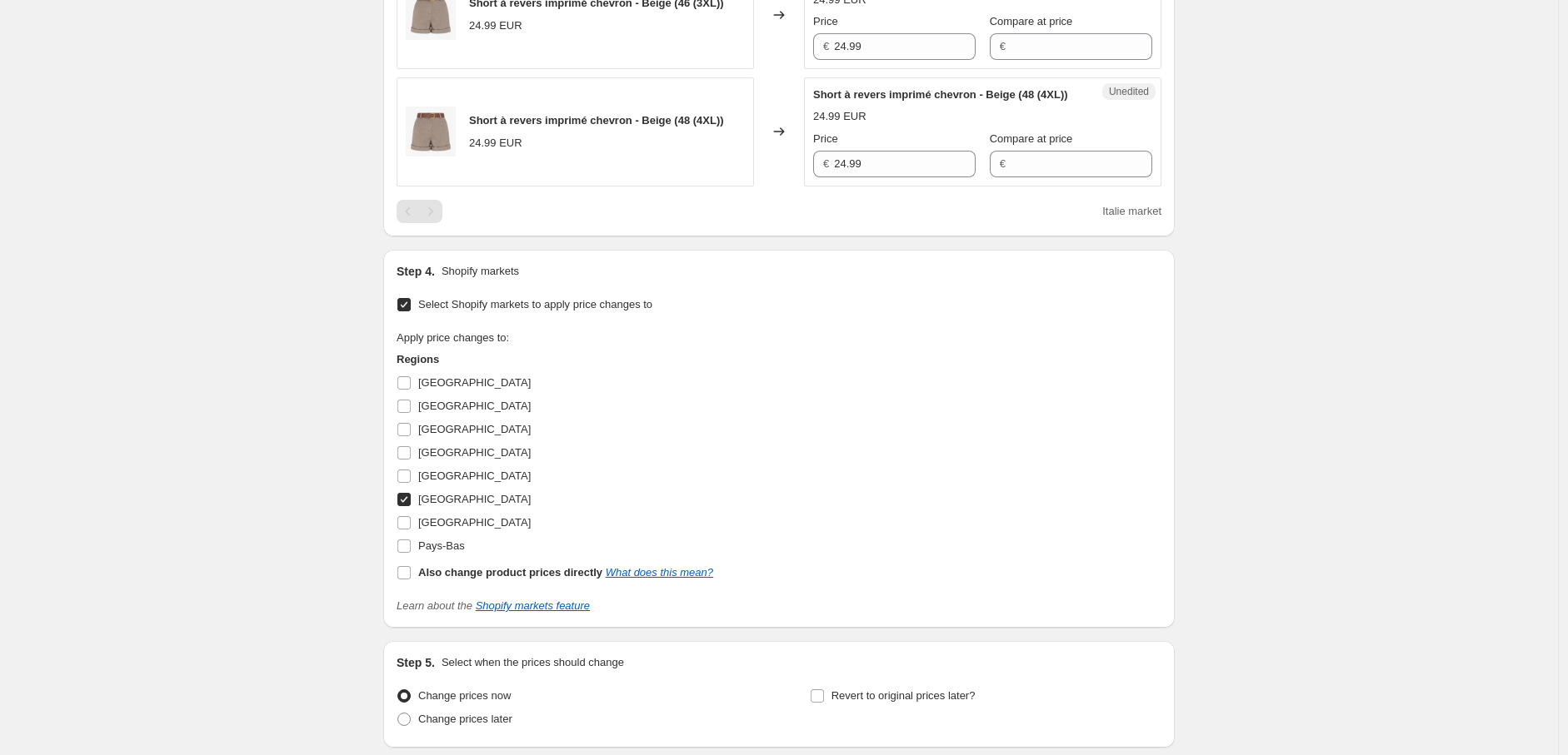
scroll to position [578, 0]
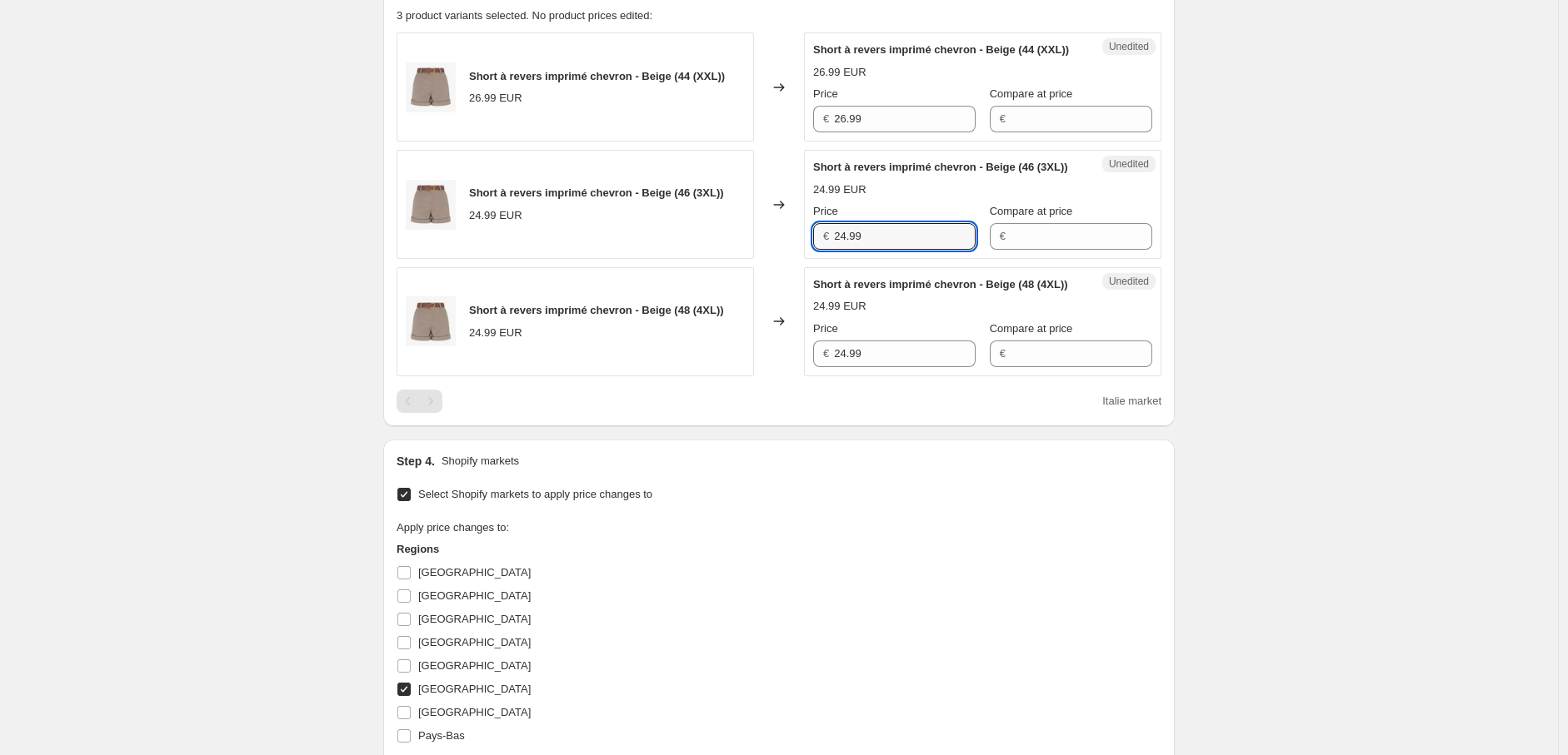
drag, startPoint x: 877, startPoint y: 268, endPoint x: 770, endPoint y: 266, distance: 107.0
click at [770, 259] on div "Short à revers imprimé chevron - Beige (46 (3XL)) 24.99 EUR Changed to Unedited…" at bounding box center [779, 204] width 765 height 109
paste input "6"
type input "26.99"
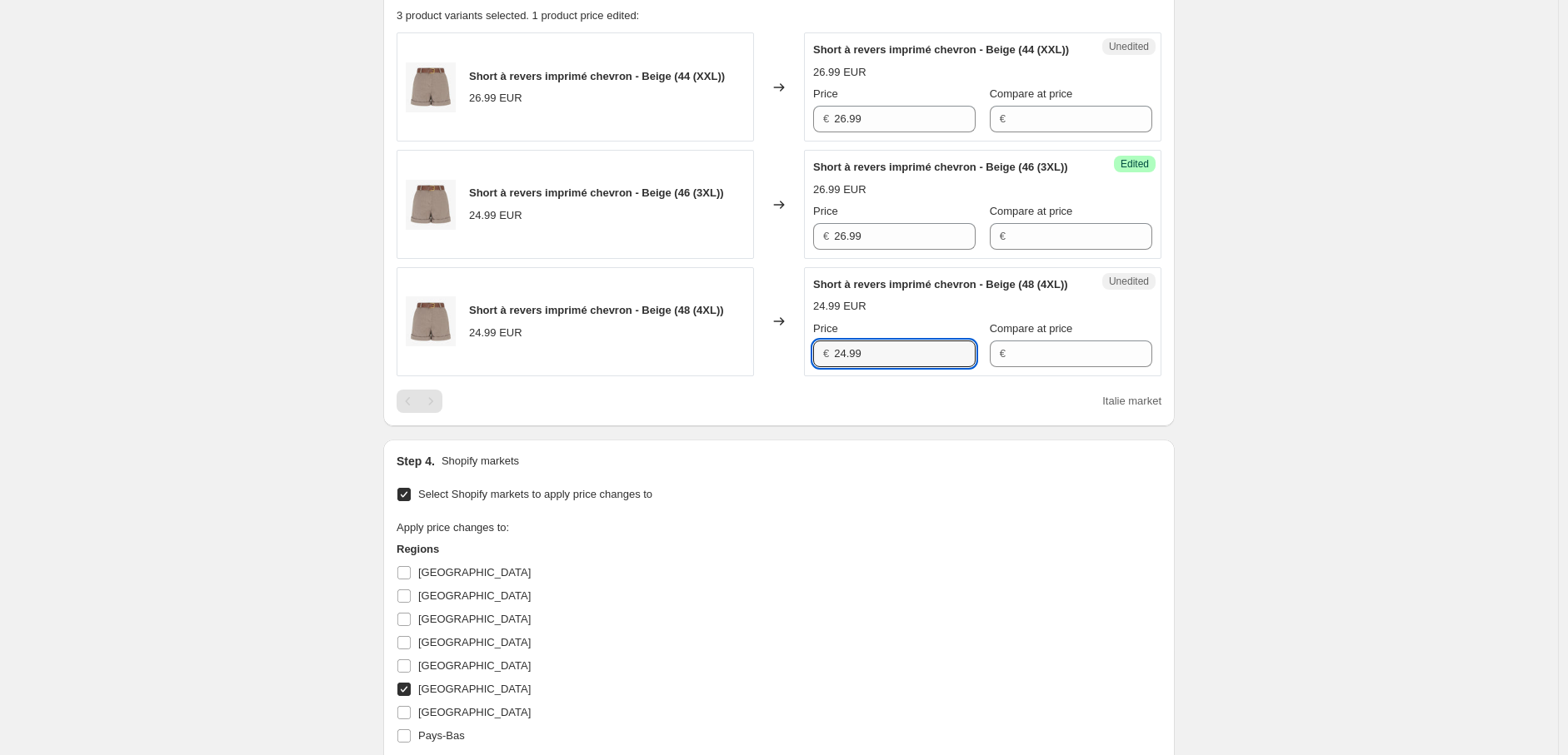
drag, startPoint x: 878, startPoint y: 402, endPoint x: 814, endPoint y: 403, distance: 64.0
click at [815, 377] on div "Unedited Short à revers imprimé chevron - Beige (48 (4XL)) 24.99 EUR Price € 24…" at bounding box center [983, 321] width 357 height 109
paste input "6"
type input "26.99"
click at [843, 602] on div "Apply price changes to: Regions [GEOGRAPHIC_DATA] [GEOGRAPHIC_DATA] [GEOGRAPHIC…" at bounding box center [779, 647] width 765 height 255
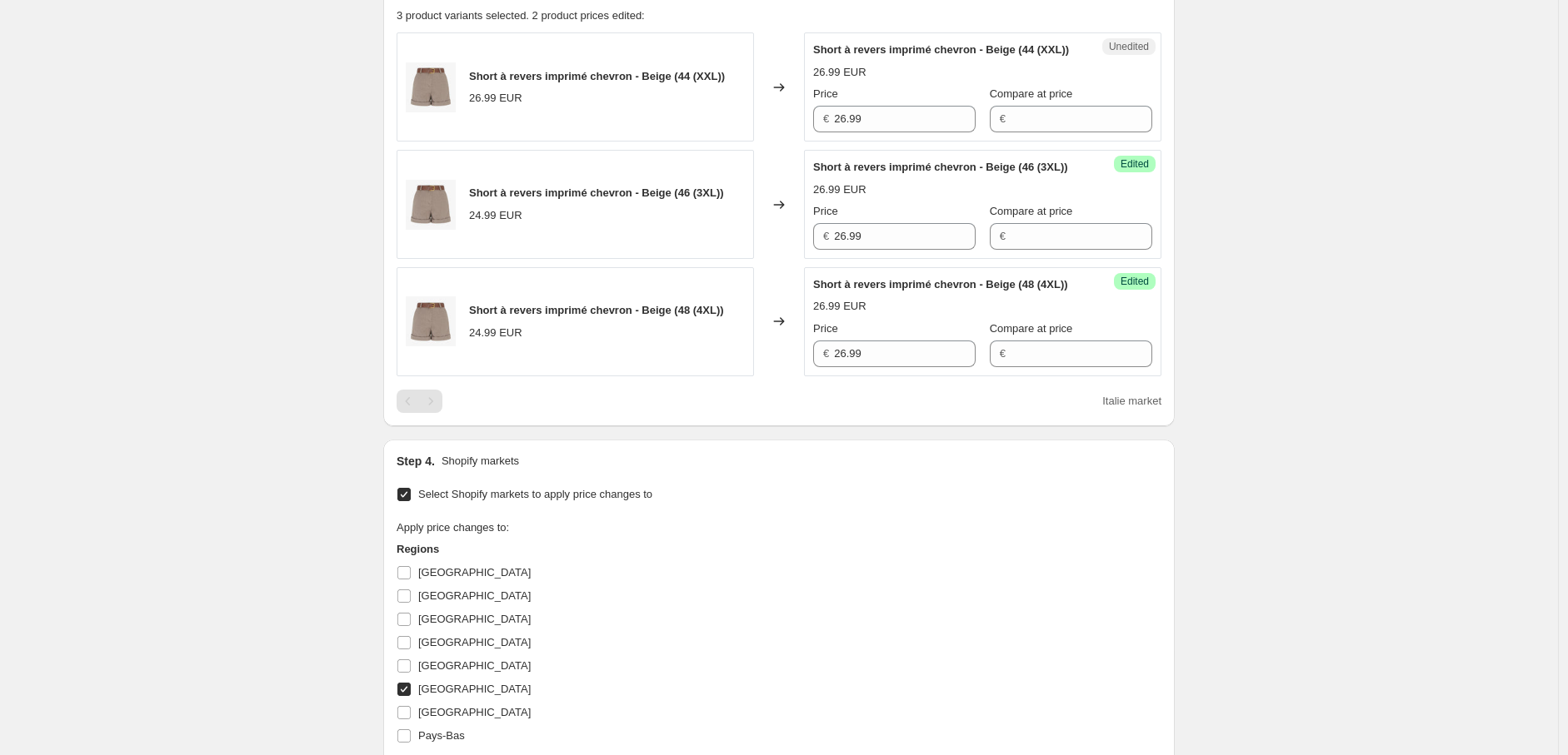
scroll to position [949, 0]
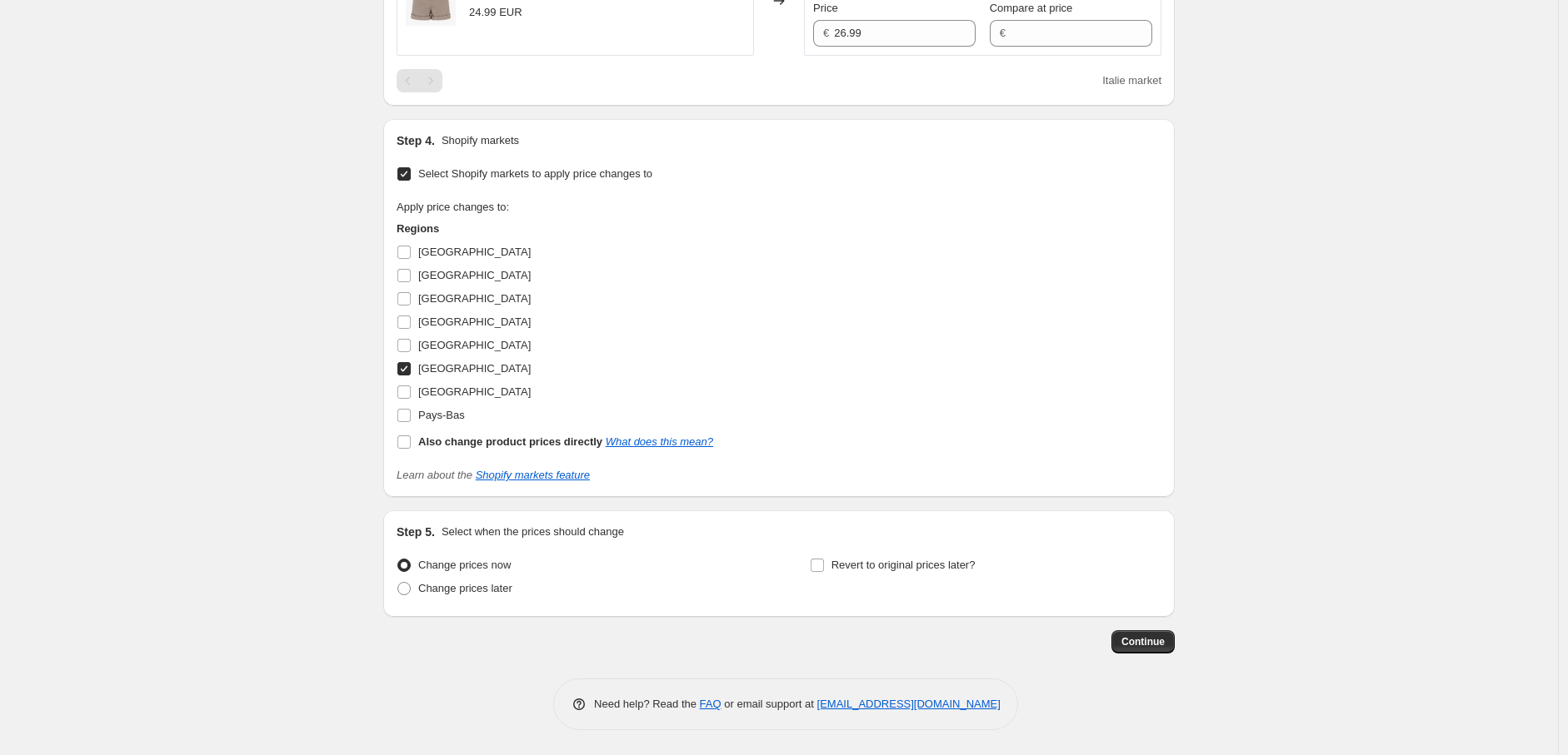
click at [409, 371] on input "[GEOGRAPHIC_DATA]" at bounding box center [404, 369] width 13 height 13
checkbox input "false"
click at [409, 393] on input "[GEOGRAPHIC_DATA]" at bounding box center [404, 392] width 13 height 13
checkbox input "true"
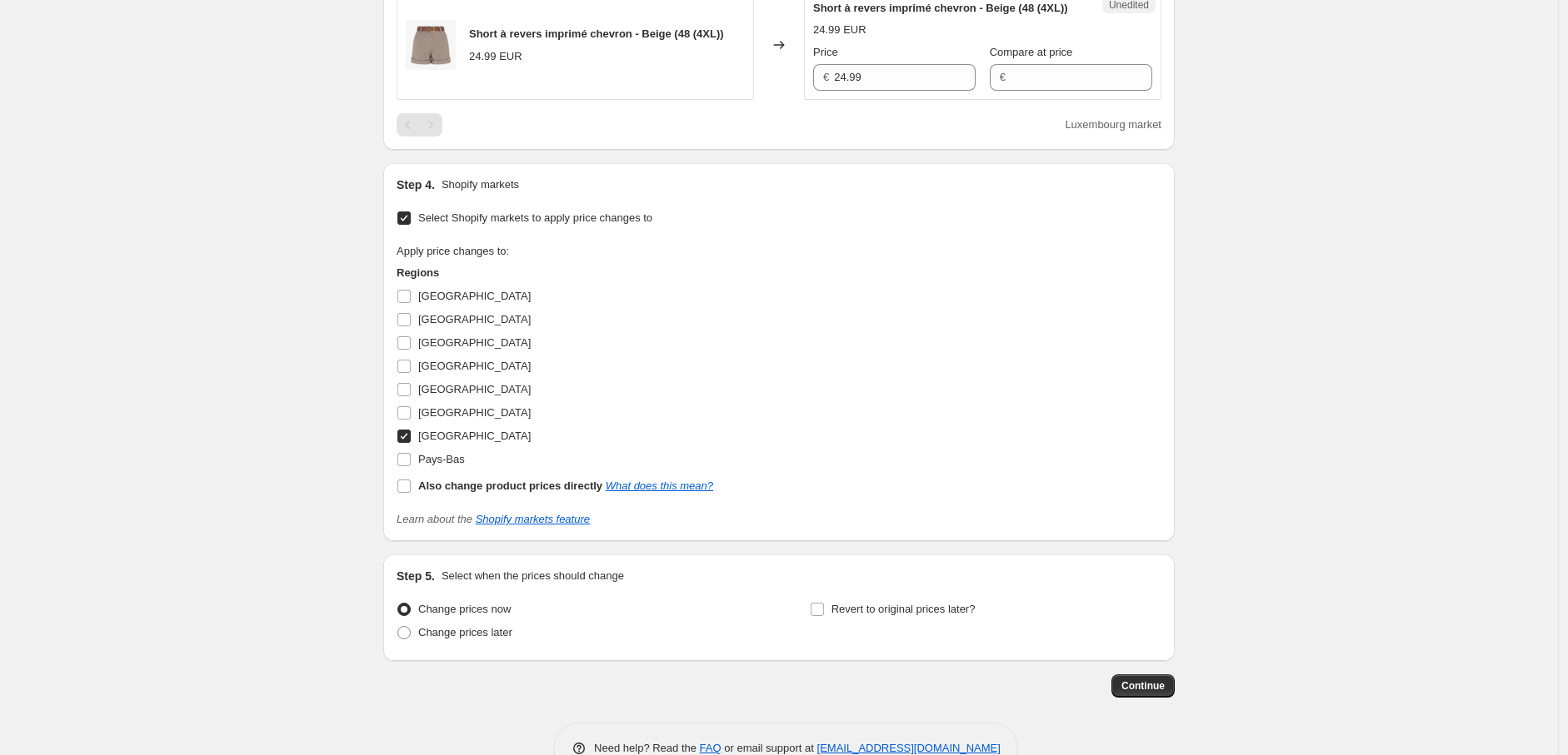
scroll to position [486, 0]
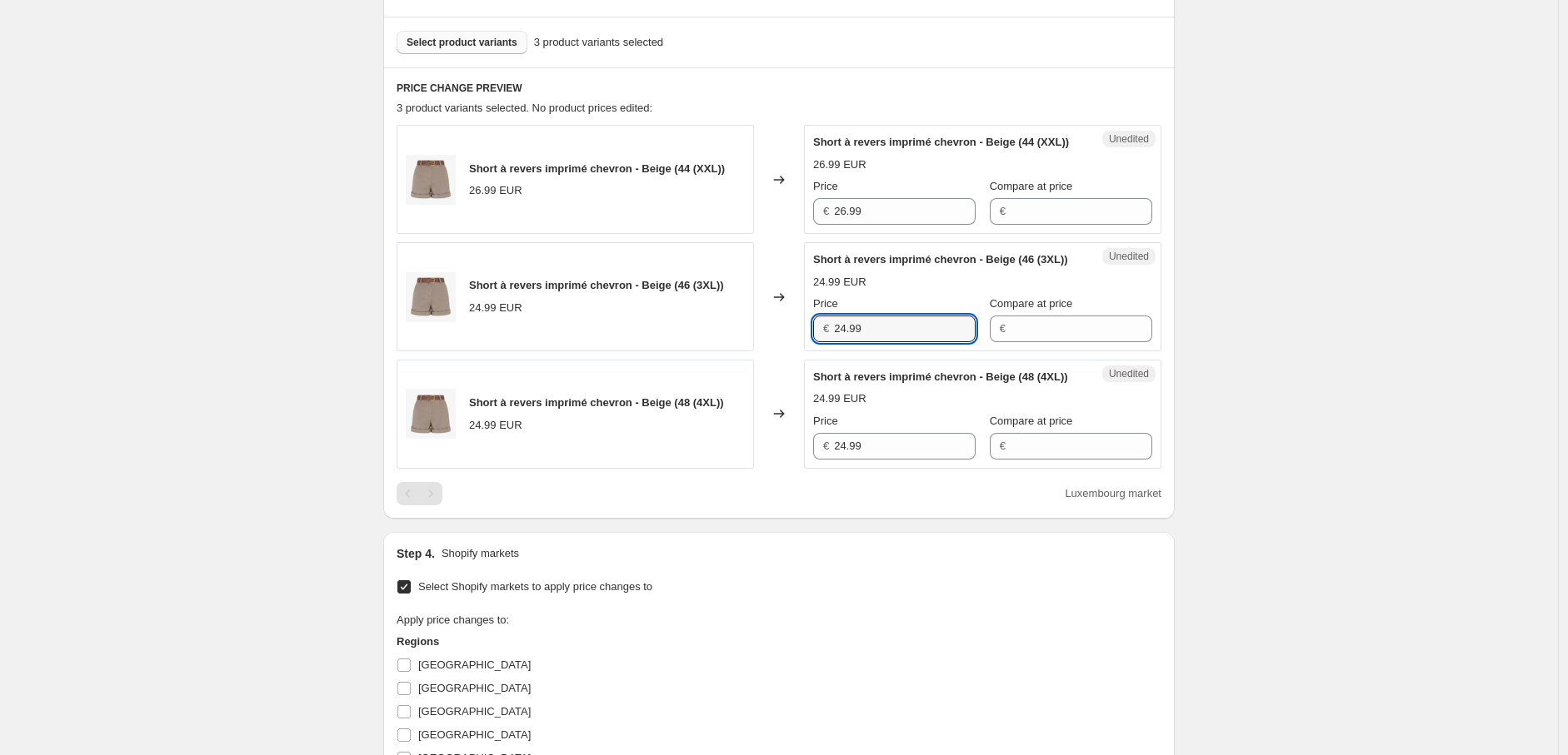
drag, startPoint x: 887, startPoint y: 358, endPoint x: 794, endPoint y: 360, distance: 93.0
click at [794, 351] on div "Short à revers imprimé chevron - Beige (46 (3XL)) 24.99 EUR Changed to Unedited…" at bounding box center [779, 296] width 765 height 109
paste input "6"
type input "26.99"
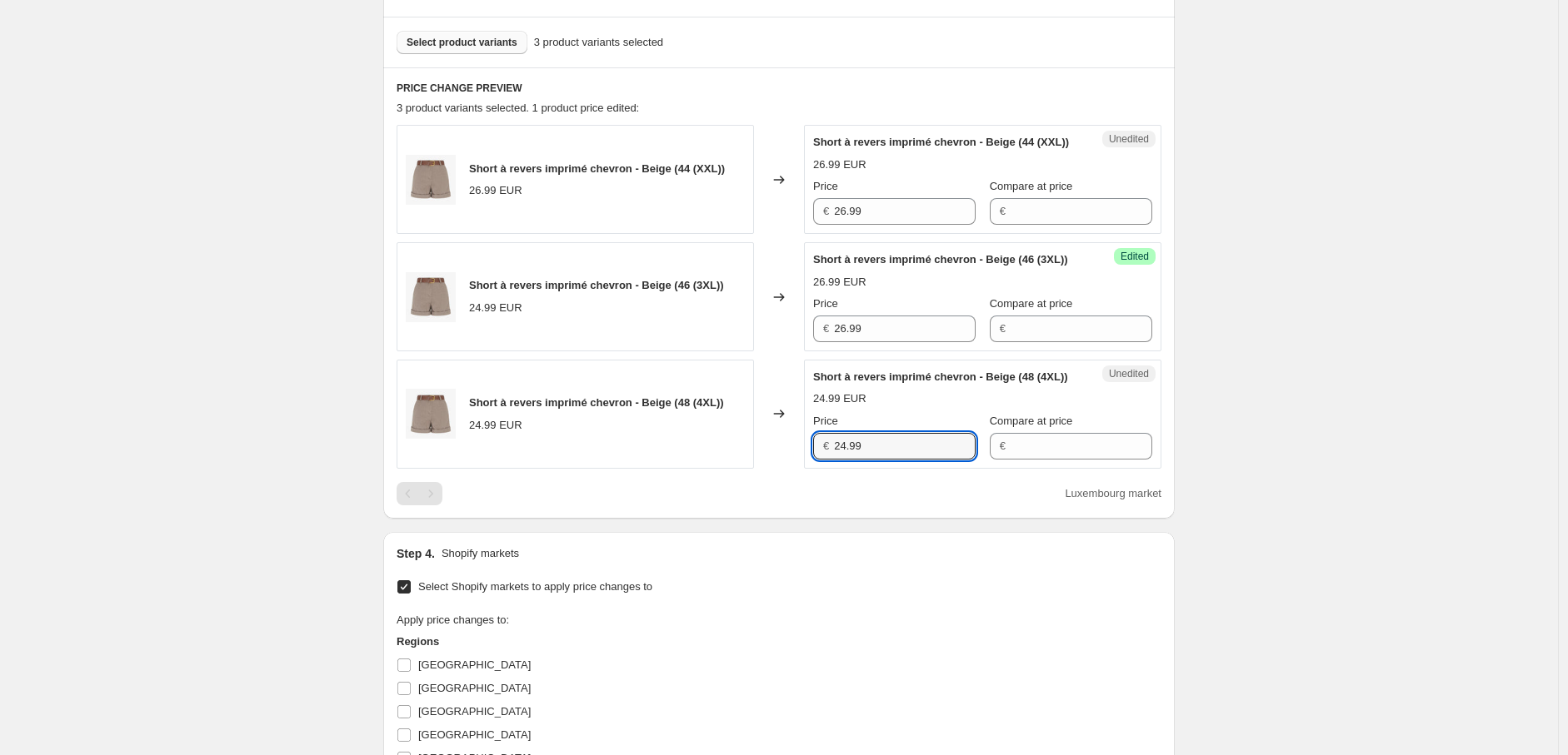
drag, startPoint x: 876, startPoint y: 494, endPoint x: 809, endPoint y: 502, distance: 67.5
click at [809, 469] on div "Unedited Short à revers imprimé chevron - Beige (48 (4XL)) 24.99 EUR Price € 24…" at bounding box center [983, 414] width 357 height 109
paste input "6"
type input "26.99"
click at [870, 613] on div "Step 4. Shopify markets Select Shopify markets to apply price changes to Apply …" at bounding box center [779, 721] width 765 height 351
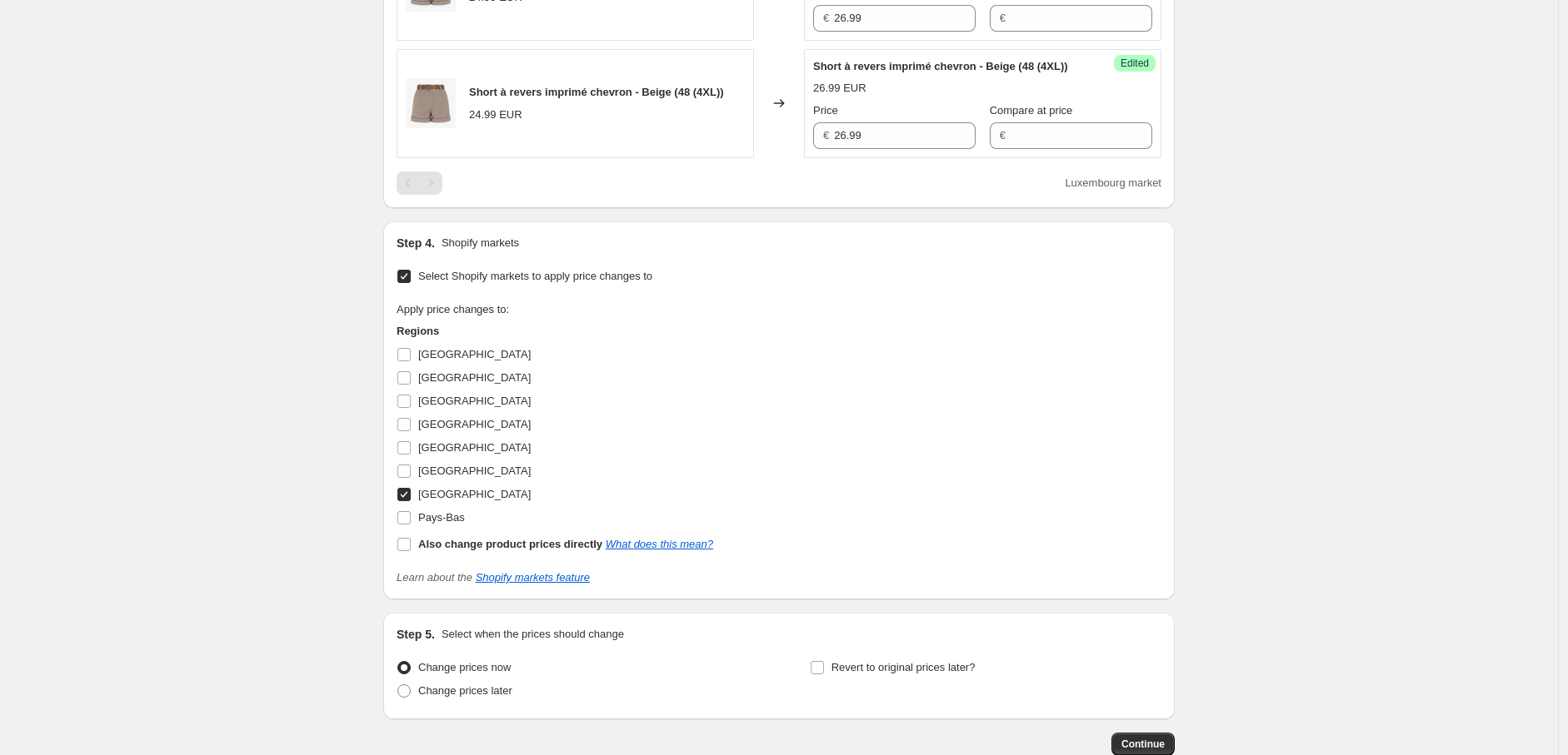
scroll to position [949, 0]
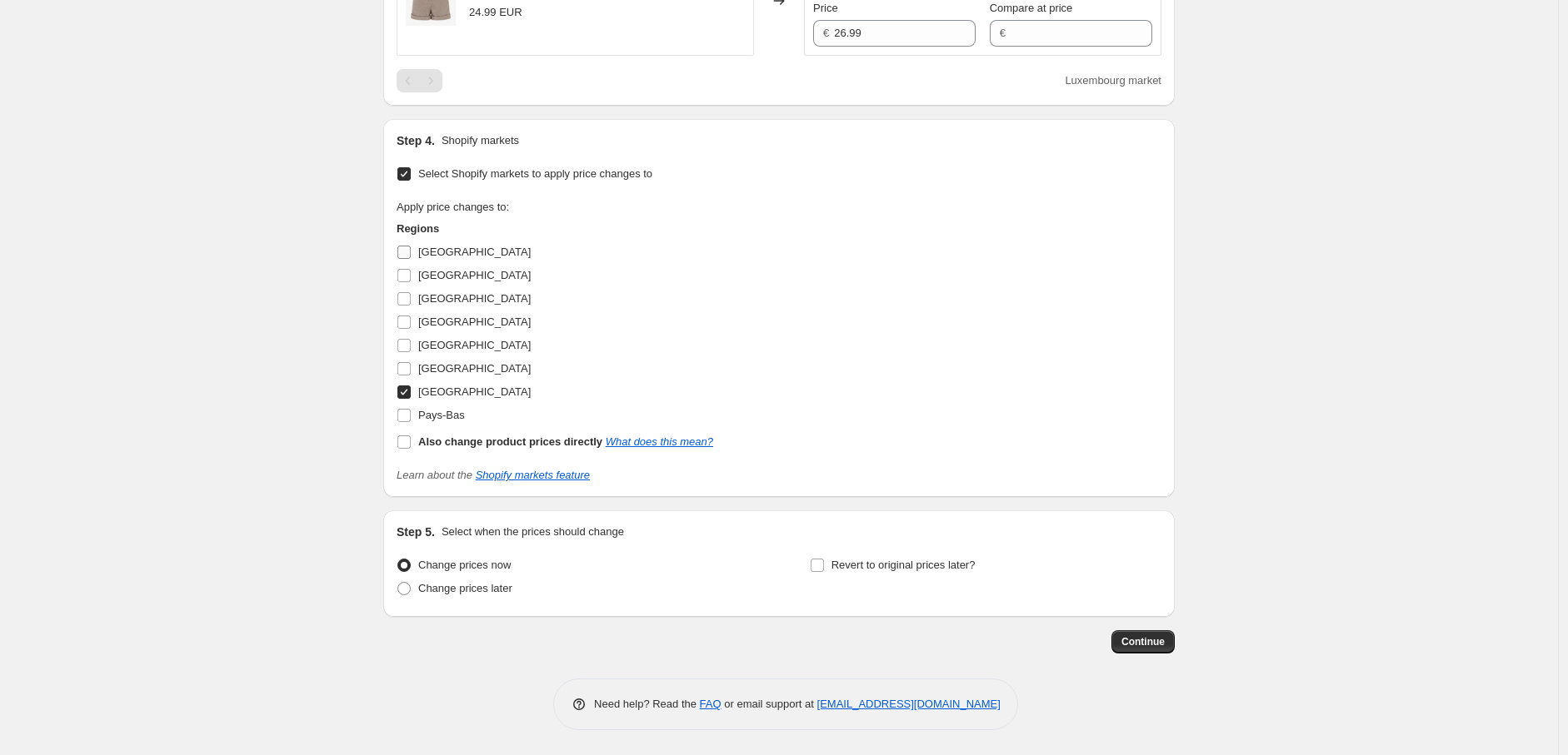
click at [410, 262] on label "[GEOGRAPHIC_DATA]" at bounding box center [463, 252] width 134 height 23
click at [410, 259] on input "[GEOGRAPHIC_DATA]" at bounding box center [404, 252] width 13 height 13
checkbox input "true"
click at [406, 282] on input "[GEOGRAPHIC_DATA]" at bounding box center [404, 276] width 13 height 13
checkbox input "true"
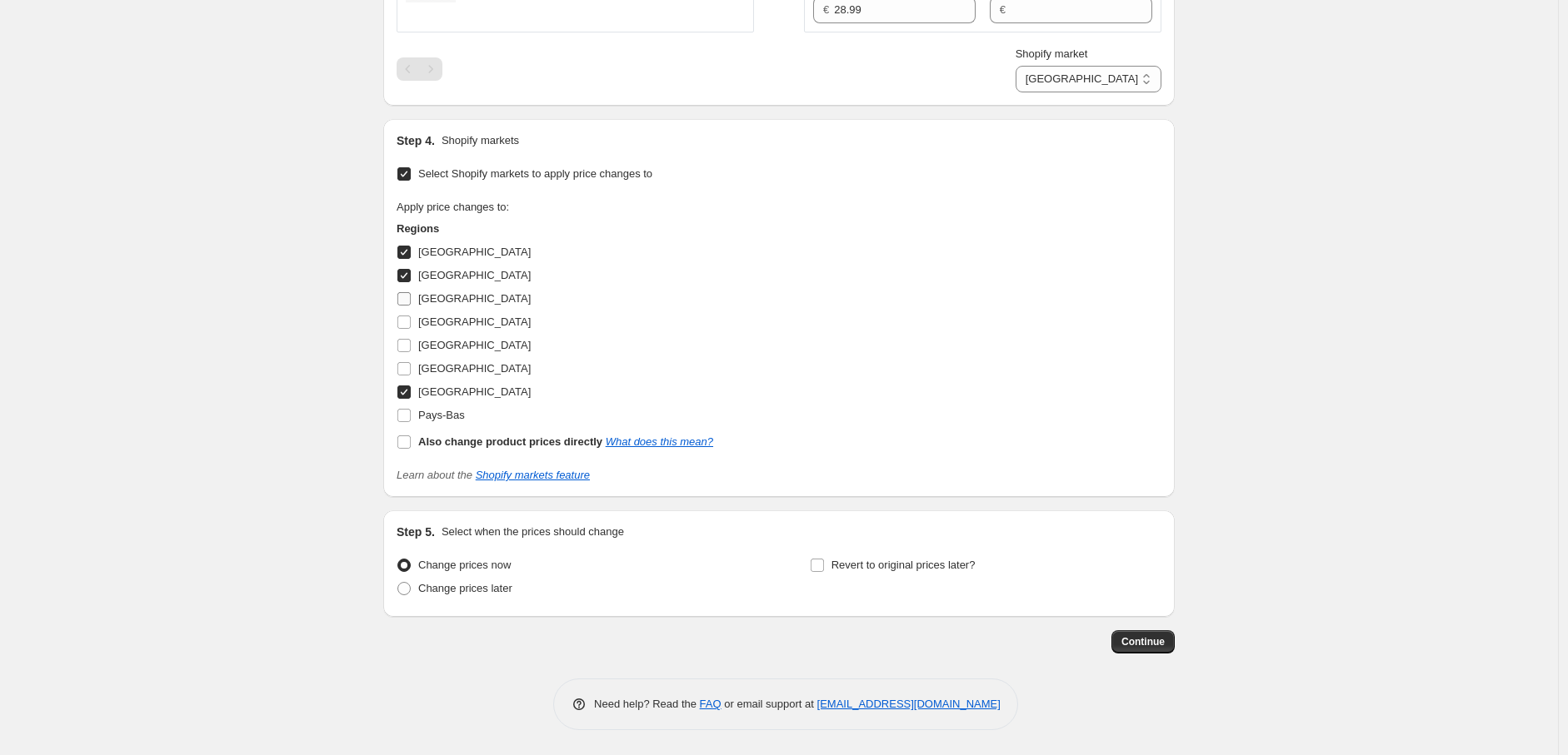
click at [406, 306] on input "[GEOGRAPHIC_DATA]" at bounding box center [404, 299] width 13 height 13
checkbox input "true"
click at [407, 376] on input "[GEOGRAPHIC_DATA]" at bounding box center [404, 369] width 13 height 13
checkbox input "true"
click at [409, 422] on input "Pays-Bas" at bounding box center [404, 416] width 13 height 13
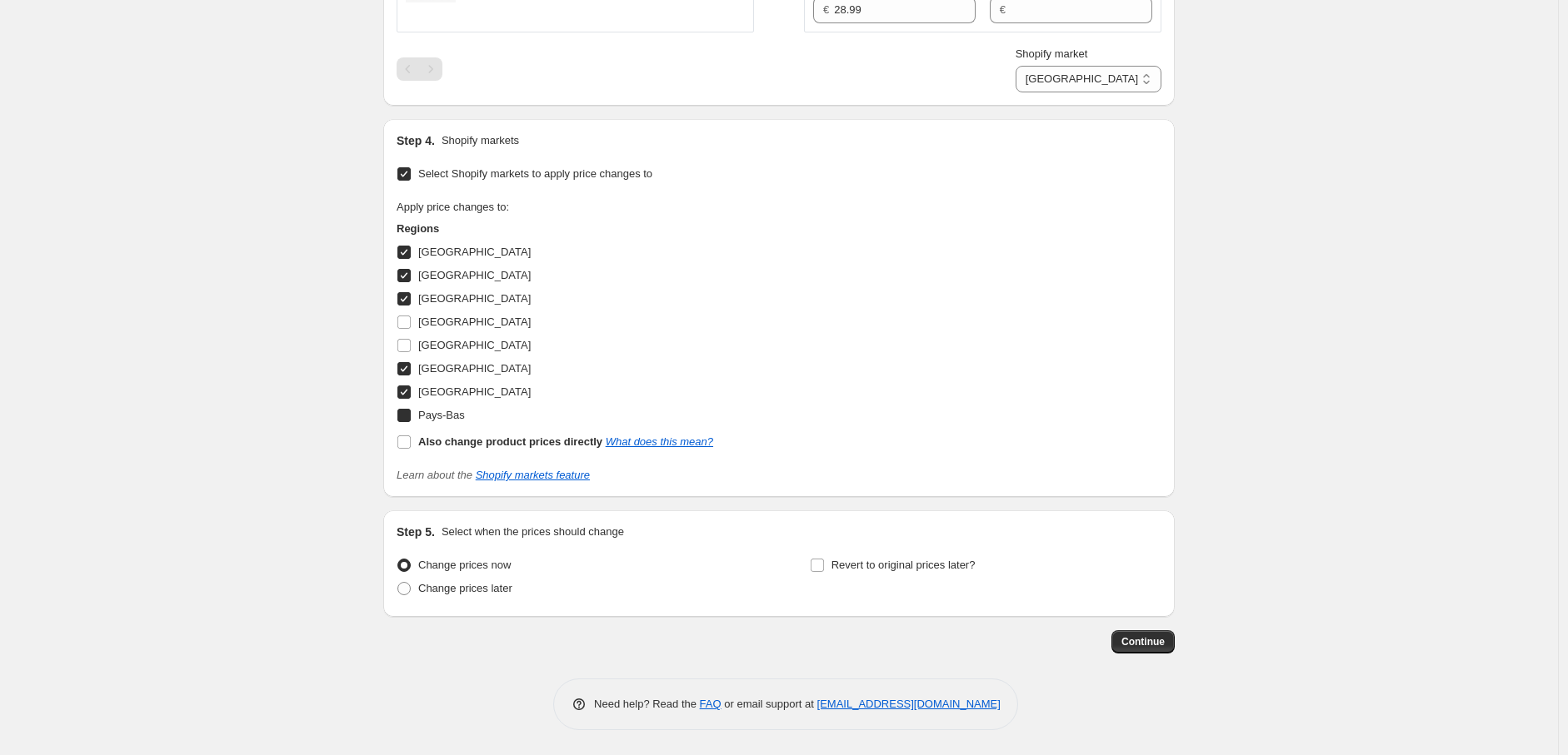
checkbox input "true"
click at [1140, 648] on span "Continue" at bounding box center [1144, 642] width 43 height 13
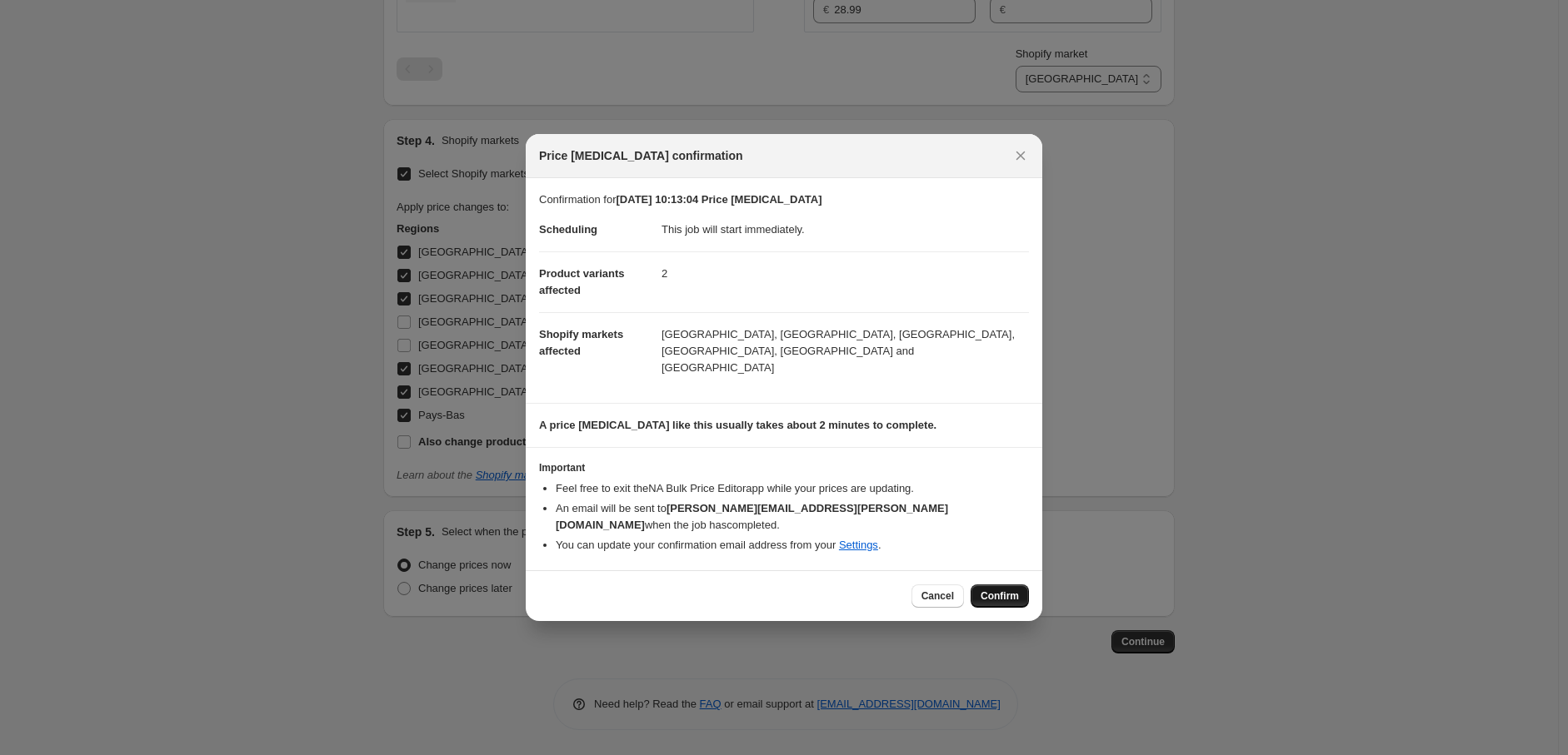
click at [1014, 590] on span "Confirm" at bounding box center [1000, 596] width 38 height 13
